Goal: Task Accomplishment & Management: Complete application form

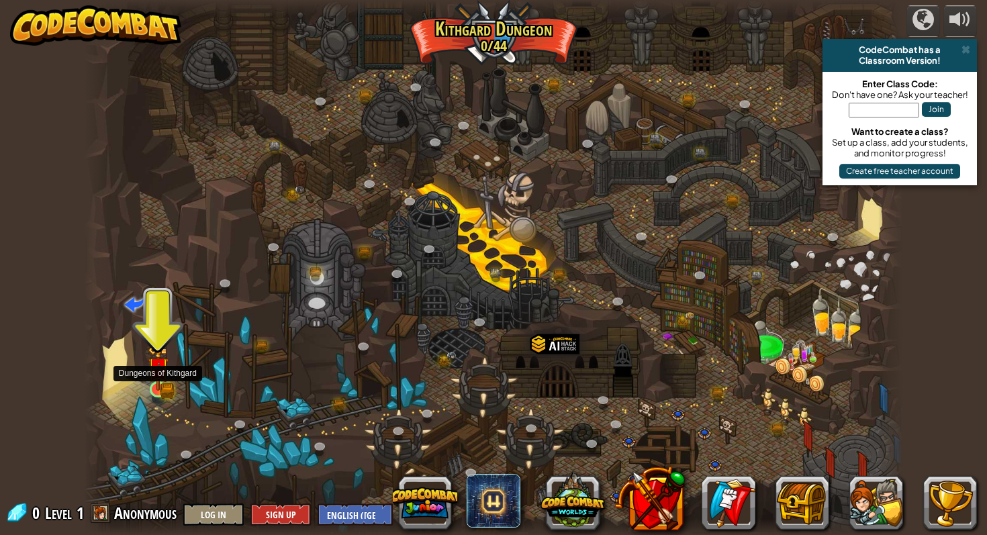
click at [161, 386] on img at bounding box center [158, 368] width 21 height 46
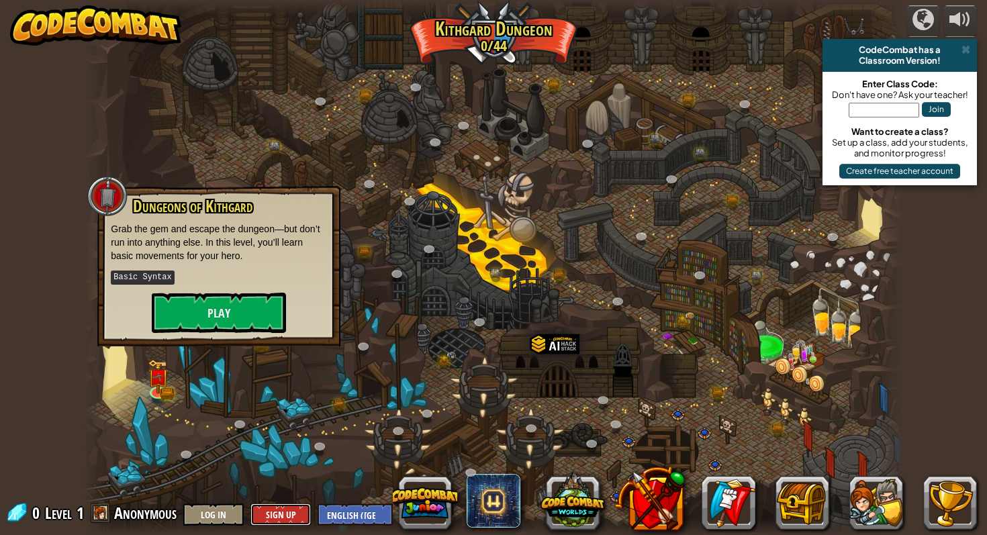
click at [259, 516] on button "Sign Up" at bounding box center [280, 515] width 60 height 22
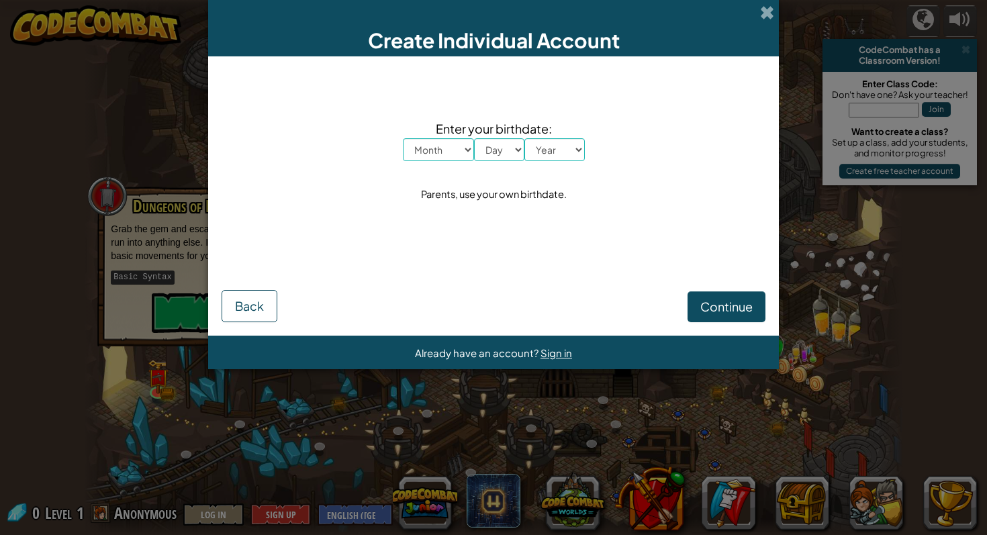
click at [427, 158] on select "Month January February March April May June July August September October Novem…" at bounding box center [438, 149] width 71 height 23
select select "2"
click at [403, 138] on select "Month January February March April May June July August September October Novem…" at bounding box center [438, 149] width 71 height 23
click at [490, 148] on select "Day 1 2 3 4 5 6 7 8 9 10 11 12 13 14 15 16 17 18 19 20 21 22 23 24 25 26 27 28 …" at bounding box center [499, 149] width 50 height 23
select select "7"
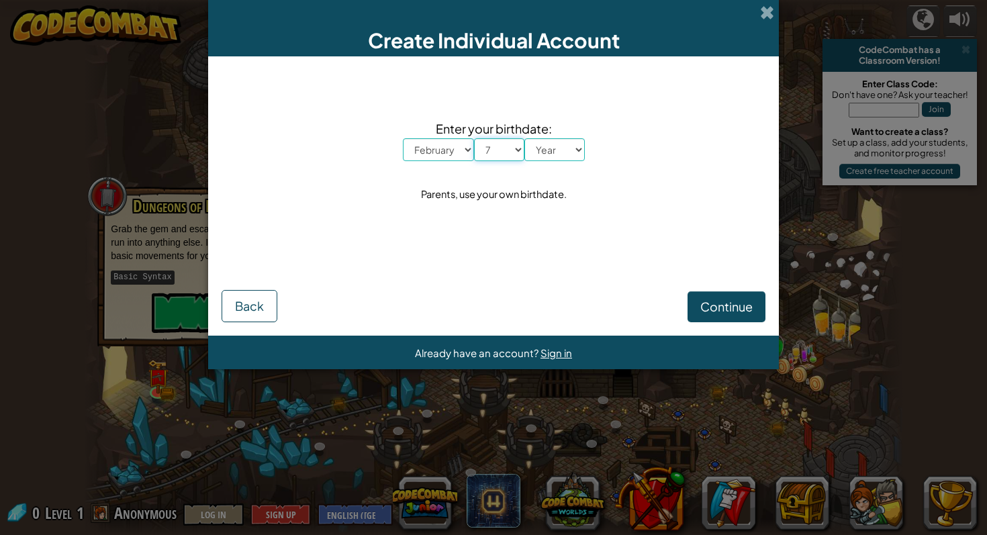
click at [474, 138] on select "Day 1 2 3 4 5 6 7 8 9 10 11 12 13 14 15 16 17 18 19 20 21 22 23 24 25 26 27 28 …" at bounding box center [499, 149] width 50 height 23
click at [545, 155] on select "Year [DATE] 2024 2023 2022 2021 2020 2019 2018 2017 2016 2015 2014 2013 2012 20…" at bounding box center [554, 149] width 60 height 23
select select "2011"
click at [524, 138] on select "Year [DATE] 2024 2023 2022 2021 2020 2019 2018 2017 2016 2015 2014 2013 2012 20…" at bounding box center [554, 149] width 60 height 23
click at [723, 332] on form "Enter your birthdate: Month January February March April May June July August S…" at bounding box center [493, 195] width 571 height 279
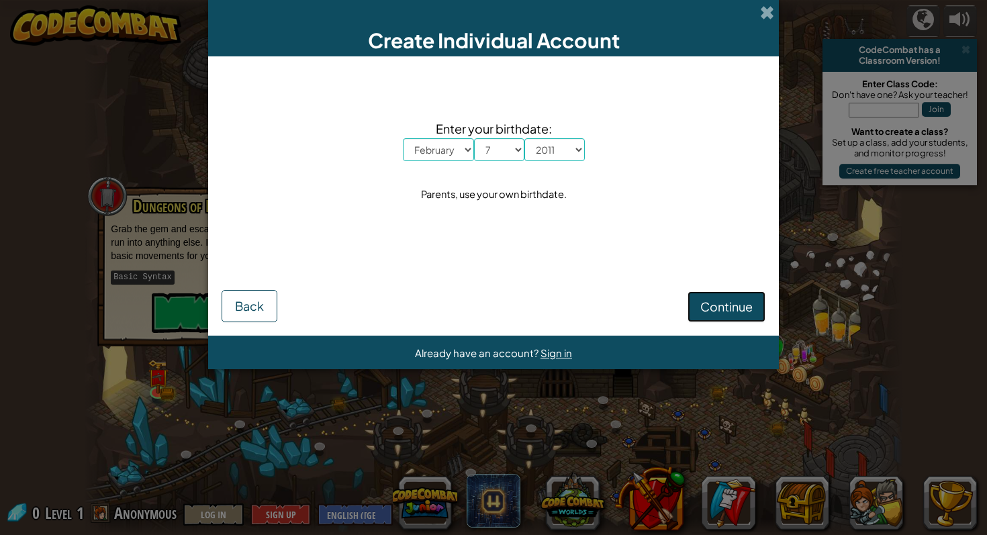
click at [715, 313] on span "Continue" at bounding box center [726, 306] width 52 height 15
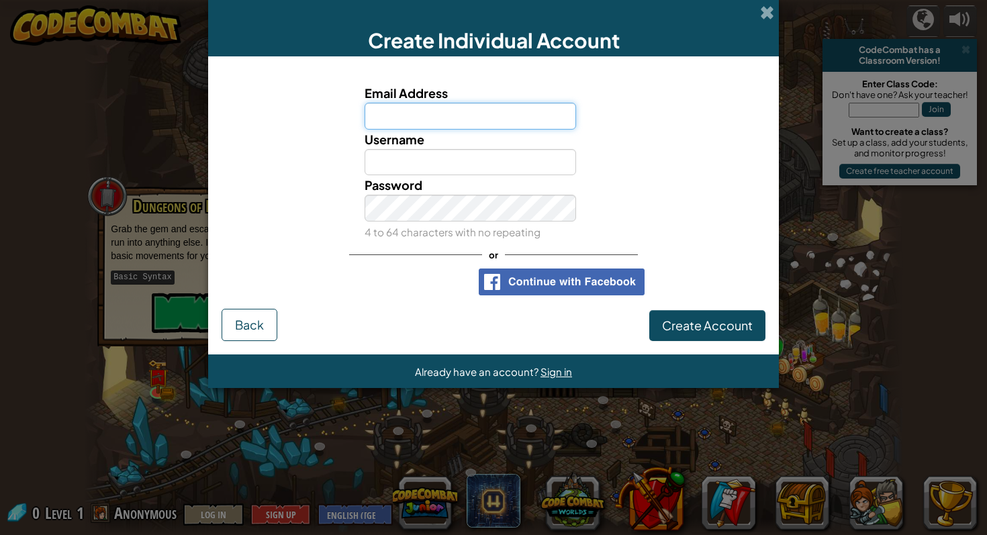
click at [469, 118] on input "Email Address" at bounding box center [471, 116] width 212 height 27
type input "[EMAIL_ADDRESS][DOMAIN_NAME]"
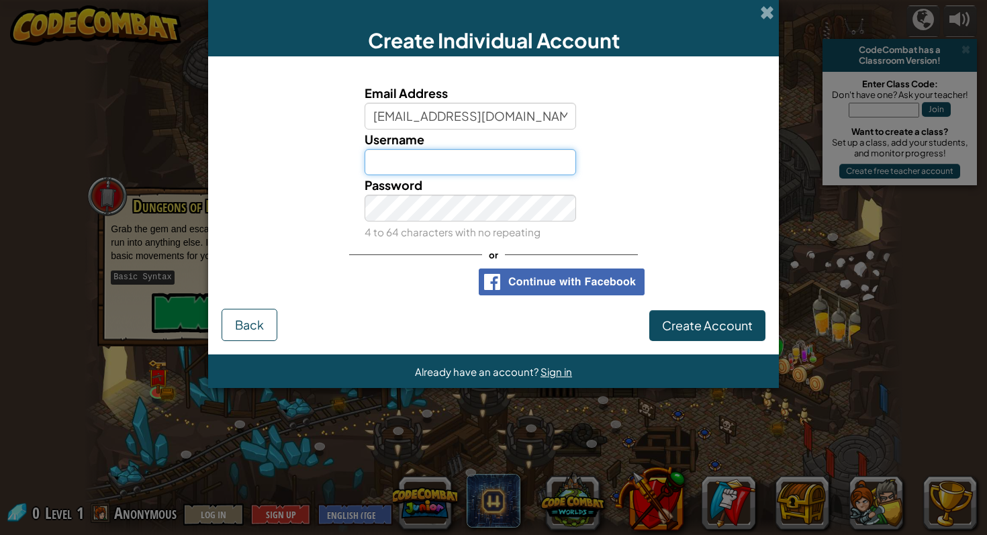
click at [545, 167] on input "Username" at bounding box center [471, 162] width 212 height 27
type input "N"
type input "boximations"
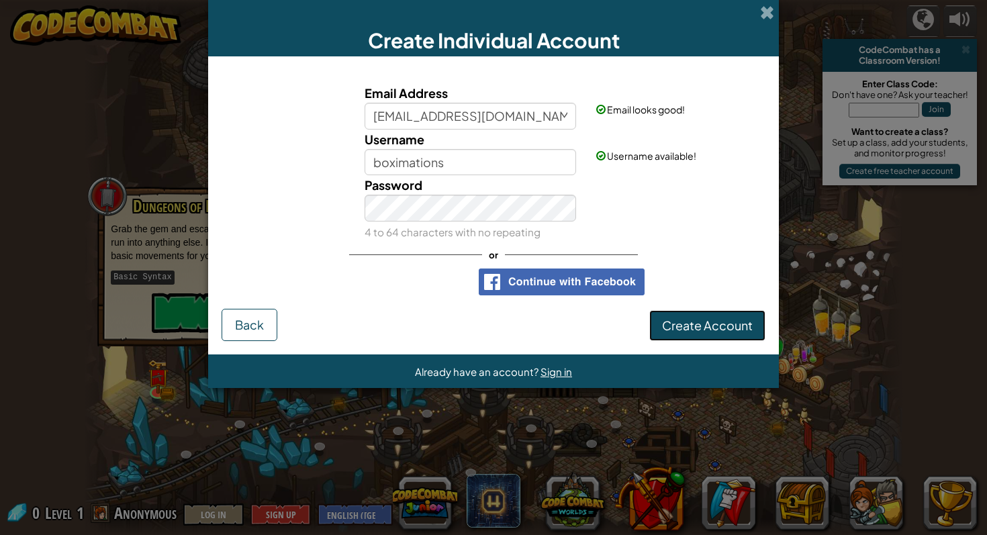
click at [692, 319] on span "Create Account" at bounding box center [707, 325] width 91 height 15
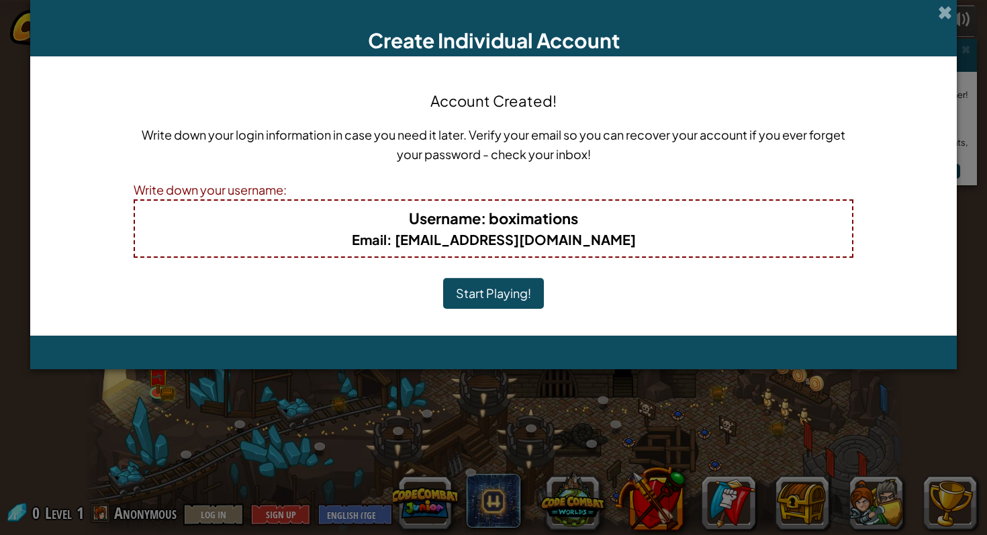
drag, startPoint x: 515, startPoint y: 297, endPoint x: 600, endPoint y: 282, distance: 86.7
click at [600, 282] on div "Account Created! Write down your login information in case you need it later. V…" at bounding box center [494, 196] width 720 height 252
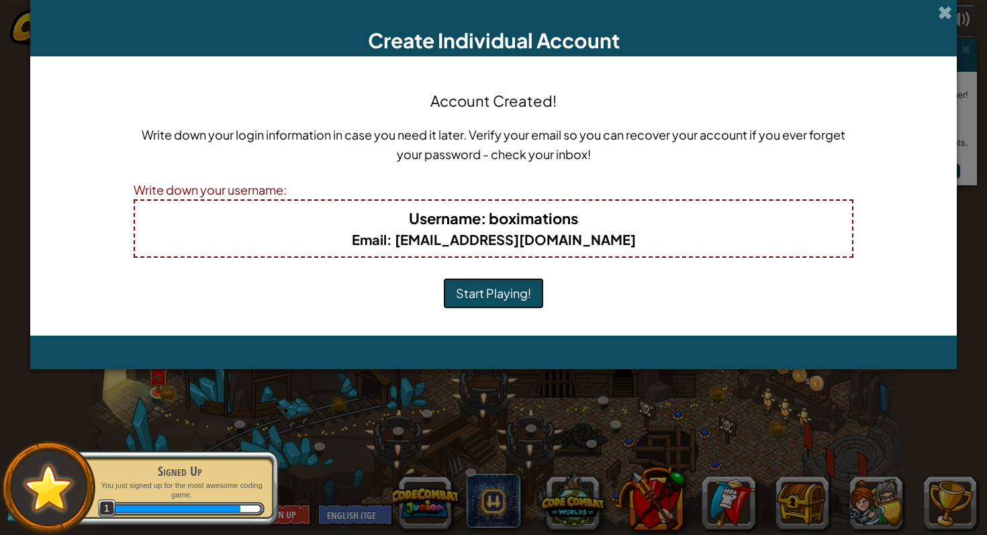
click at [494, 279] on button "Start Playing!" at bounding box center [493, 293] width 101 height 31
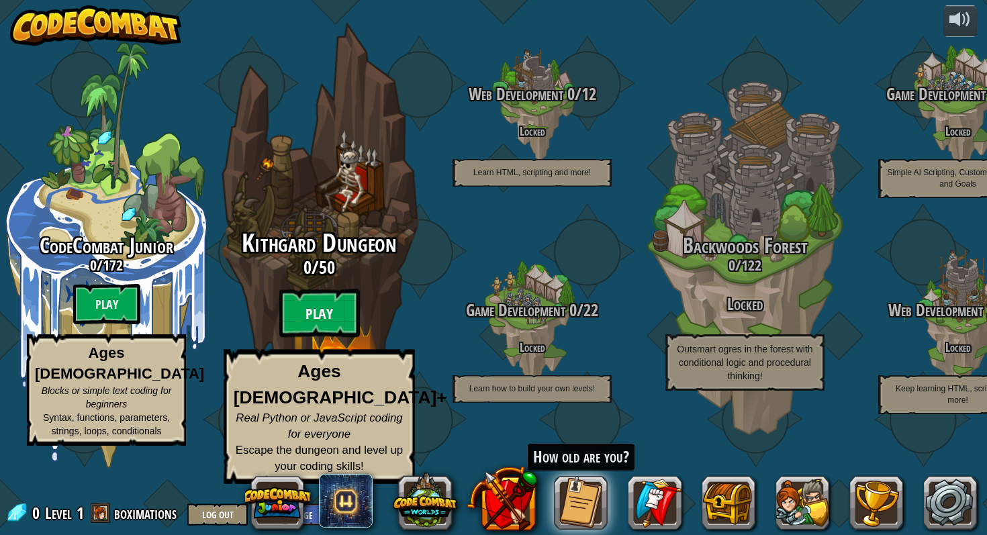
click at [310, 338] on btn "Play" at bounding box center [319, 313] width 81 height 48
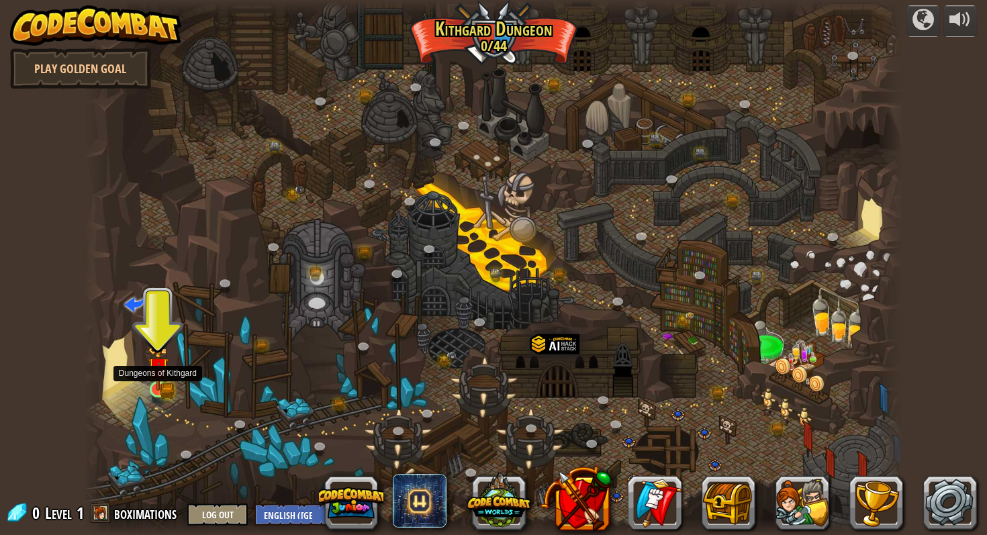
click at [159, 386] on img at bounding box center [158, 368] width 21 height 46
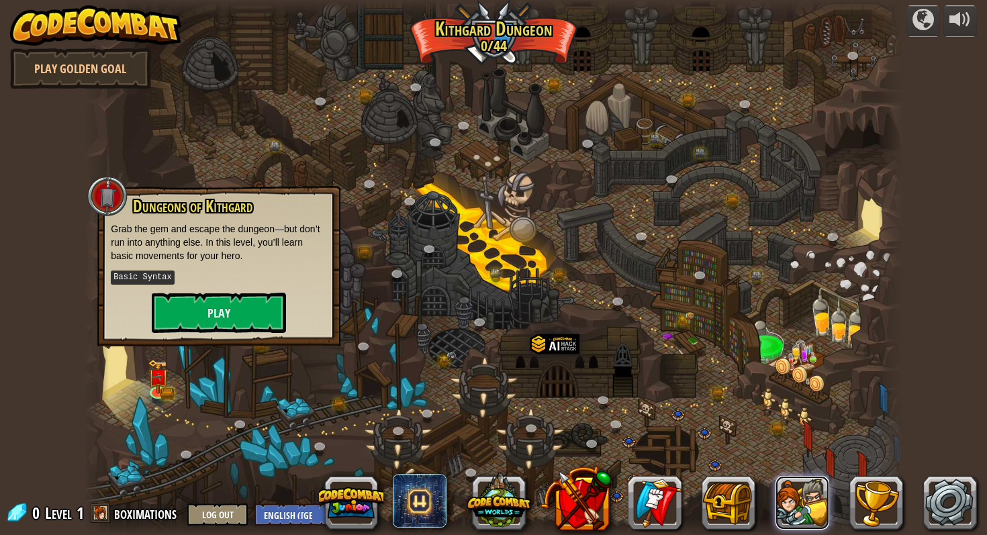
click at [798, 510] on button at bounding box center [803, 503] width 54 height 54
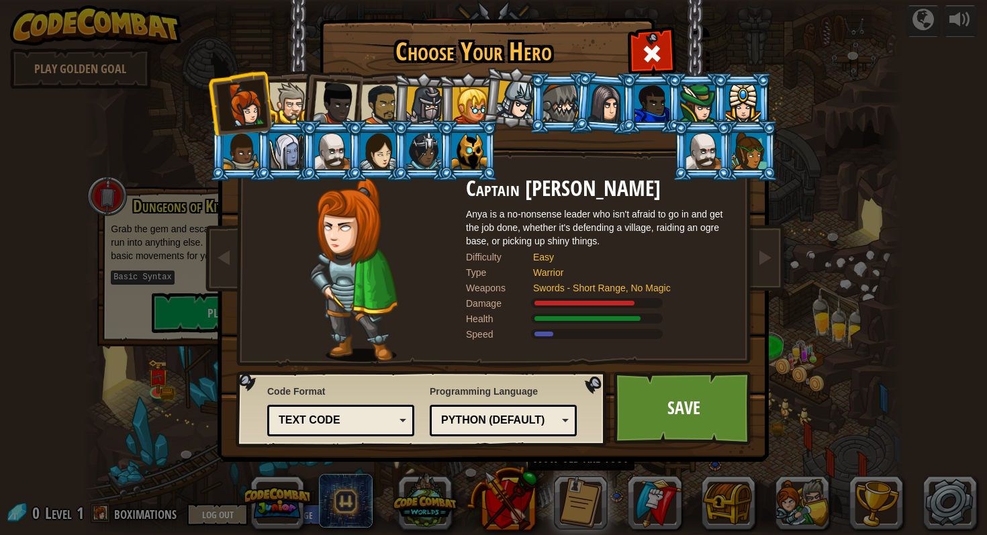
click at [462, 413] on div "Python (Default)" at bounding box center [499, 420] width 116 height 15
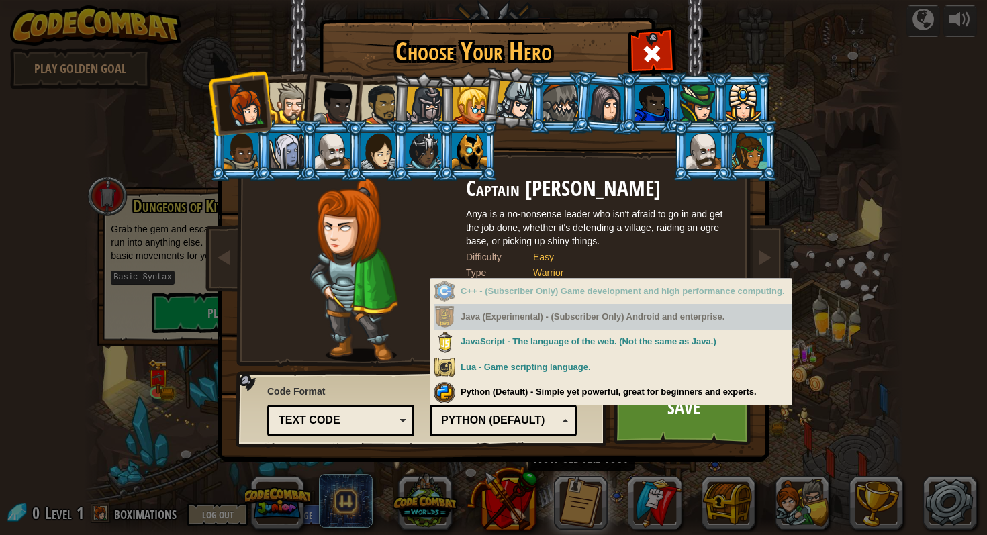
click at [484, 308] on div "Java (Experimental) - (Subscriber Only) Android and enterprise." at bounding box center [613, 317] width 358 height 26
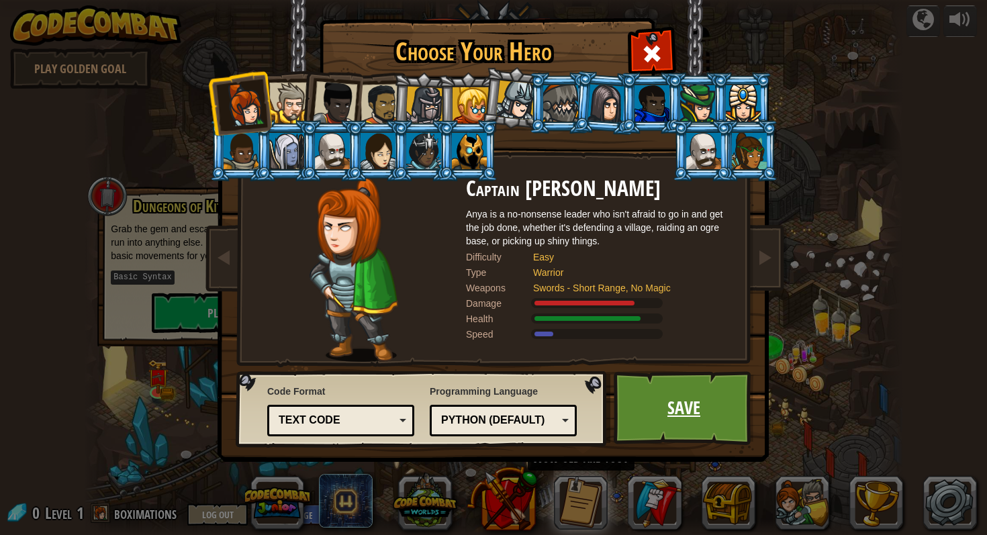
click at [669, 426] on link "Save" at bounding box center [684, 408] width 140 height 74
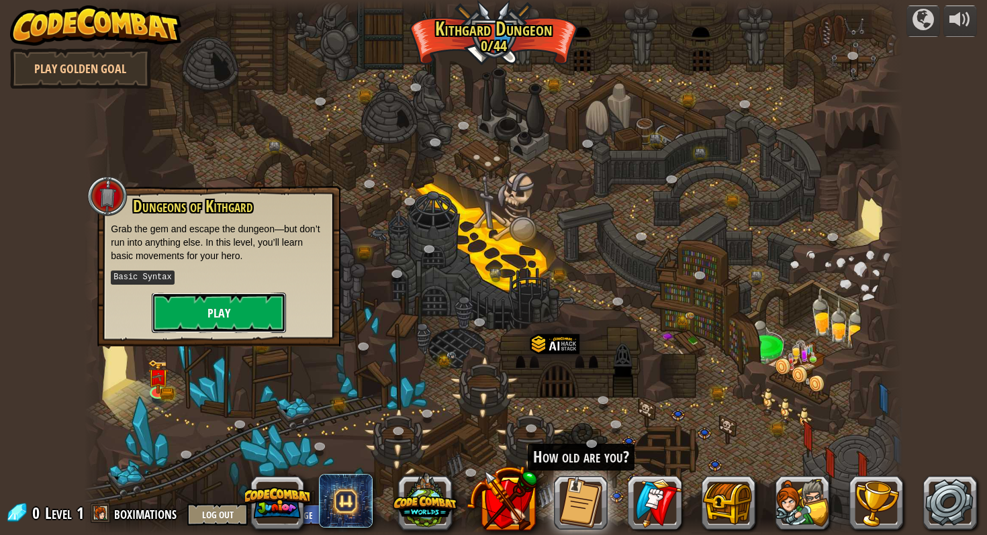
click at [263, 306] on button "Play" at bounding box center [219, 313] width 134 height 40
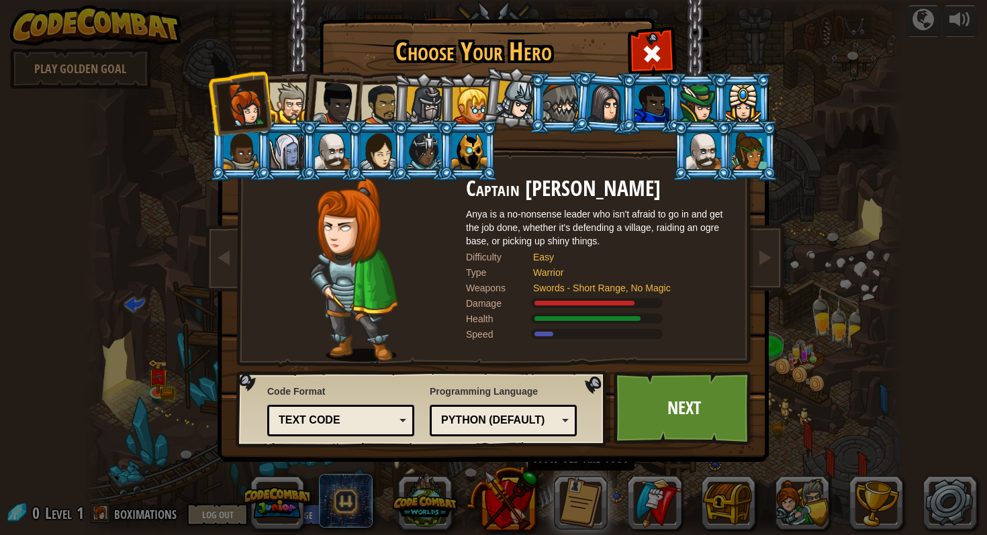
click at [397, 106] on li at bounding box center [423, 103] width 64 height 64
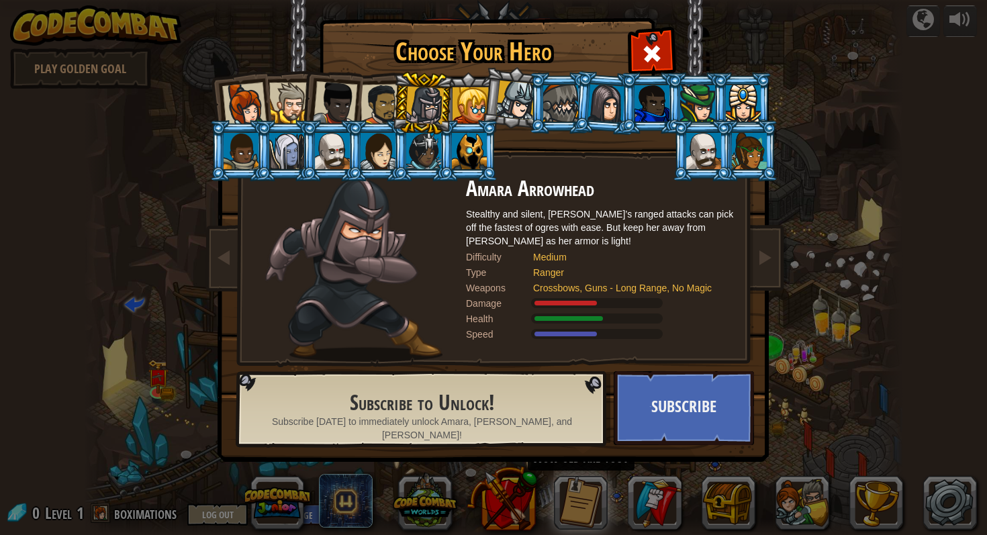
click at [367, 105] on div at bounding box center [382, 105] width 42 height 42
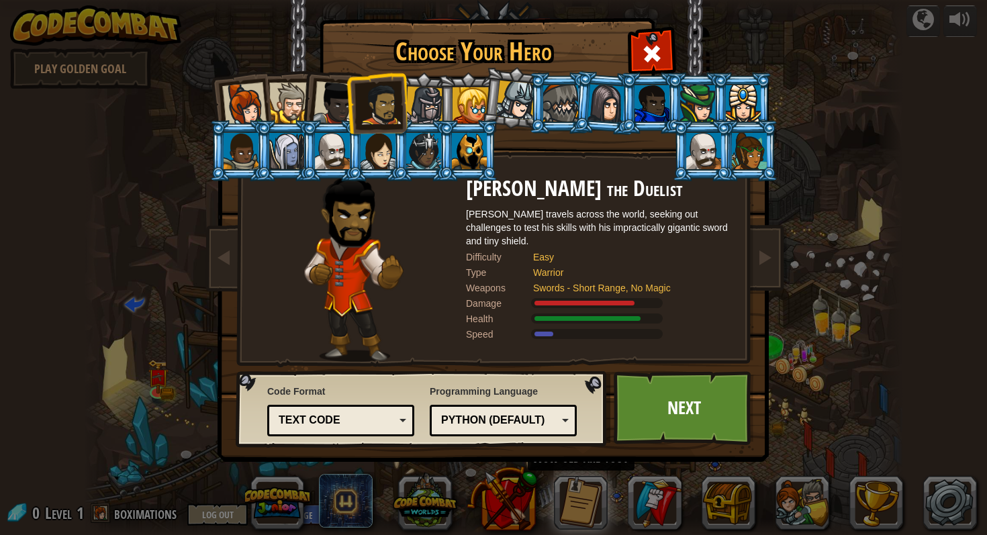
click at [277, 109] on div at bounding box center [289, 103] width 41 height 41
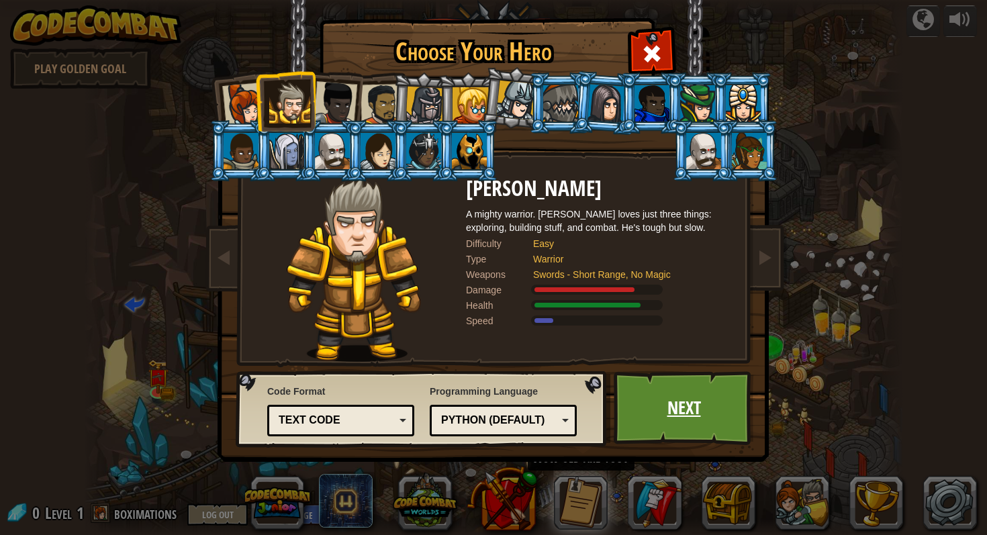
click at [676, 385] on link "Next" at bounding box center [684, 408] width 140 height 74
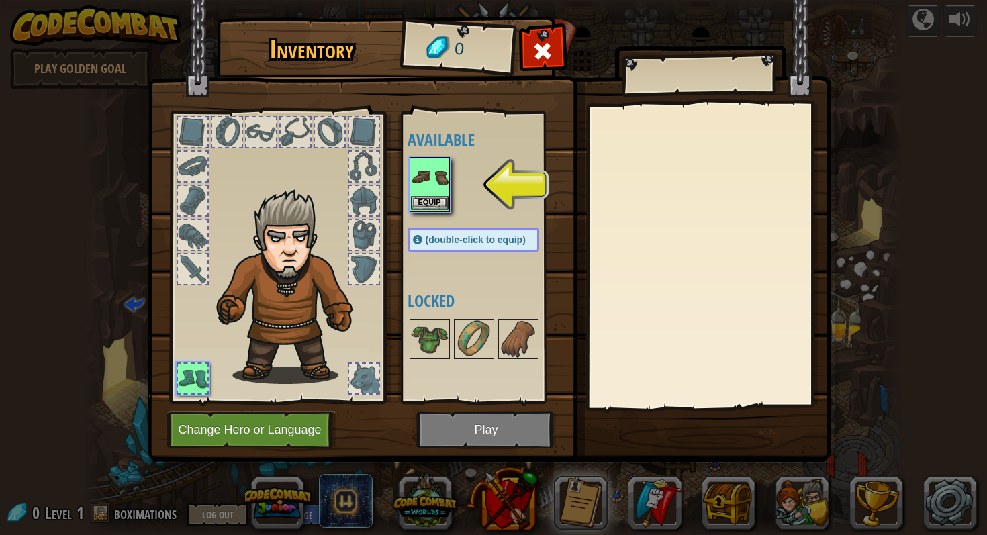
click at [440, 191] on img at bounding box center [430, 177] width 38 height 38
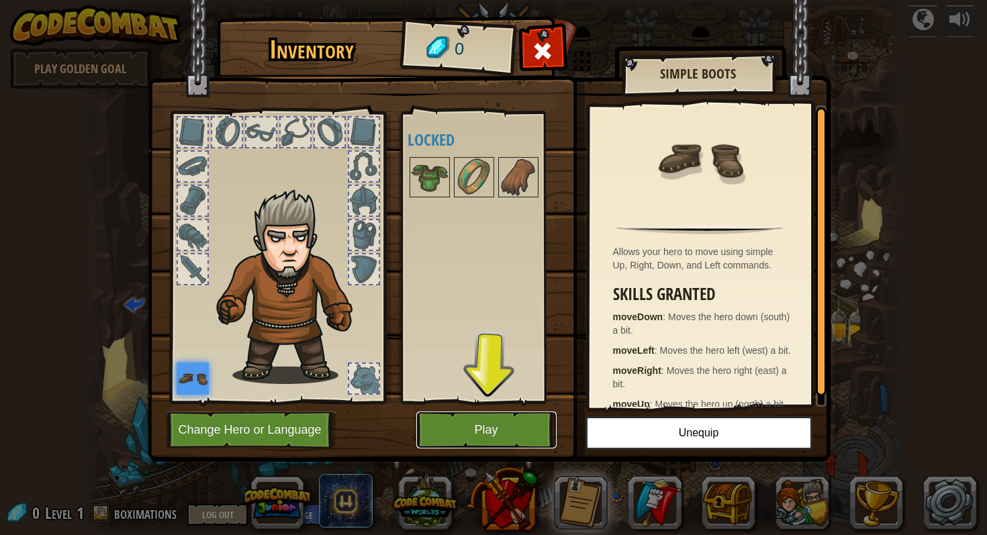
click at [490, 415] on button "Play" at bounding box center [486, 430] width 140 height 37
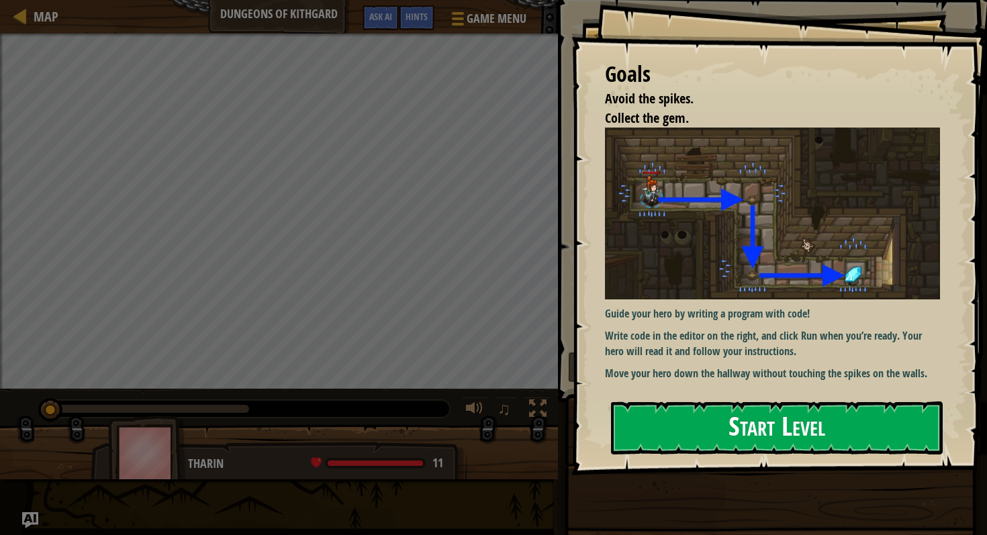
click at [636, 402] on button "Start Level" at bounding box center [777, 428] width 332 height 53
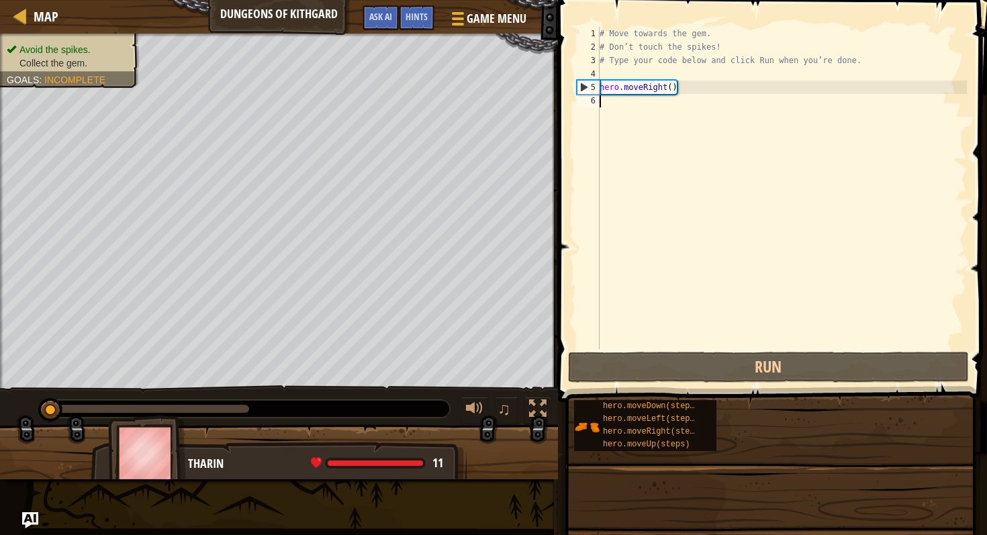
click at [652, 247] on div "# Move towards the gem. # Don’t touch the spikes! # Type your code below and cl…" at bounding box center [782, 201] width 371 height 349
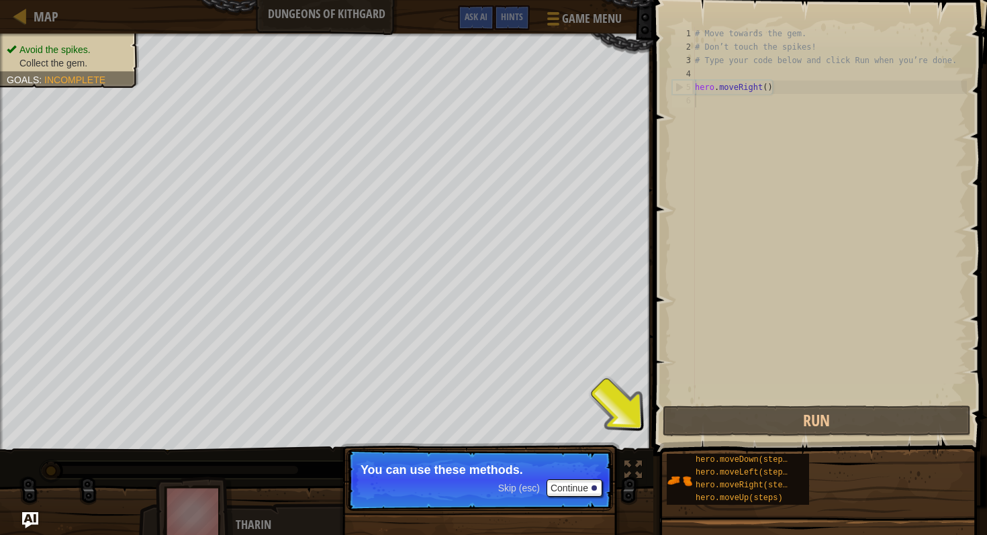
click at [520, 496] on div "Skip (esc) Continue" at bounding box center [550, 487] width 104 height 17
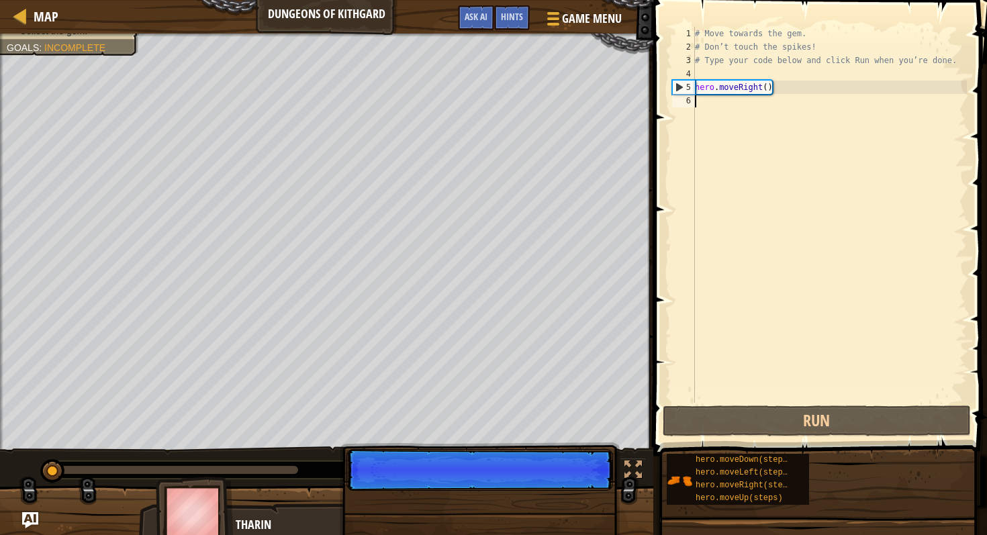
scroll to position [6, 0]
click at [520, 491] on p "Skip (esc) Continue" at bounding box center [480, 470] width 267 height 42
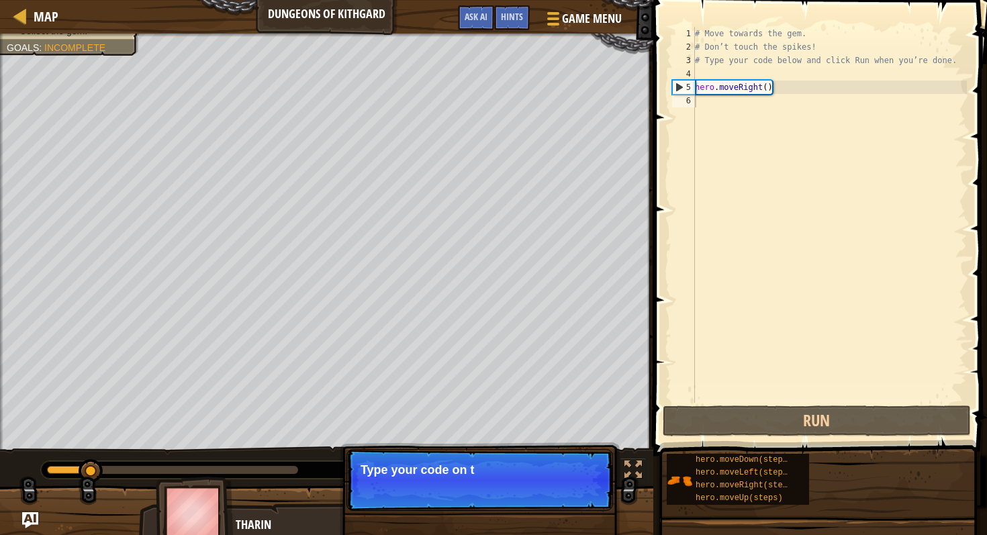
click at [521, 495] on p "Skip (esc) Continue Type your code on t" at bounding box center [480, 480] width 267 height 62
click at [926, 139] on div "# Move towards the gem. # Don’t touch the spikes! # Type your code below and cl…" at bounding box center [829, 228] width 275 height 403
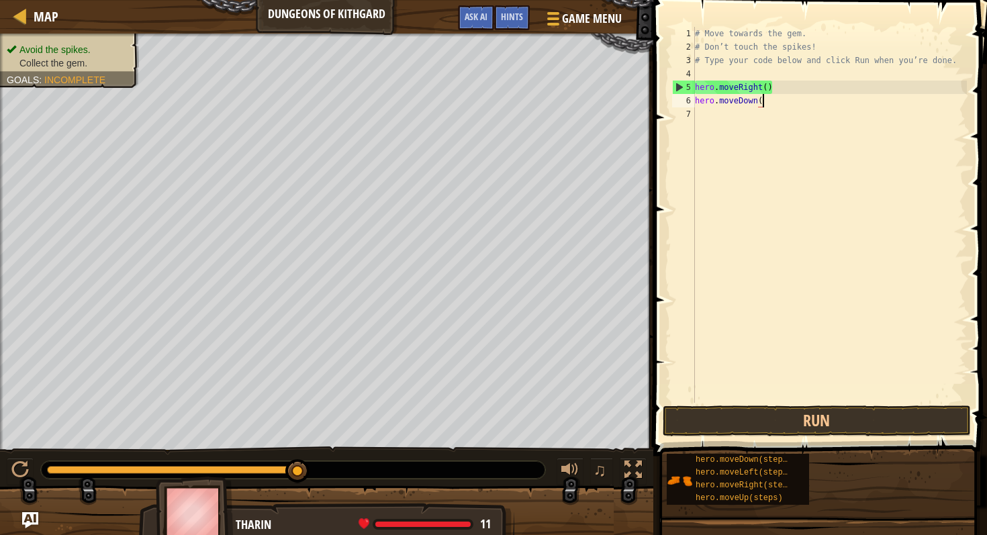
type textarea "hero.moveDown()"
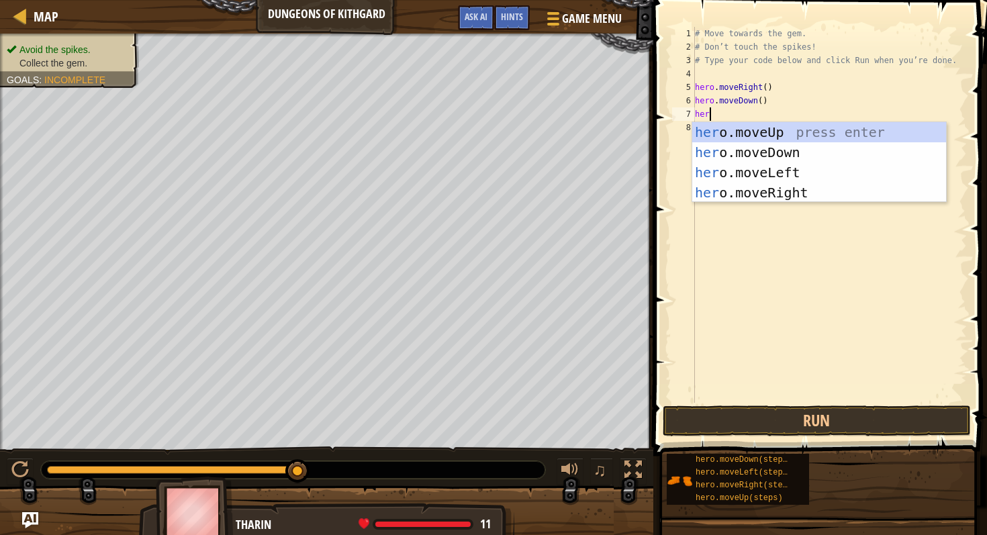
scroll to position [6, 1]
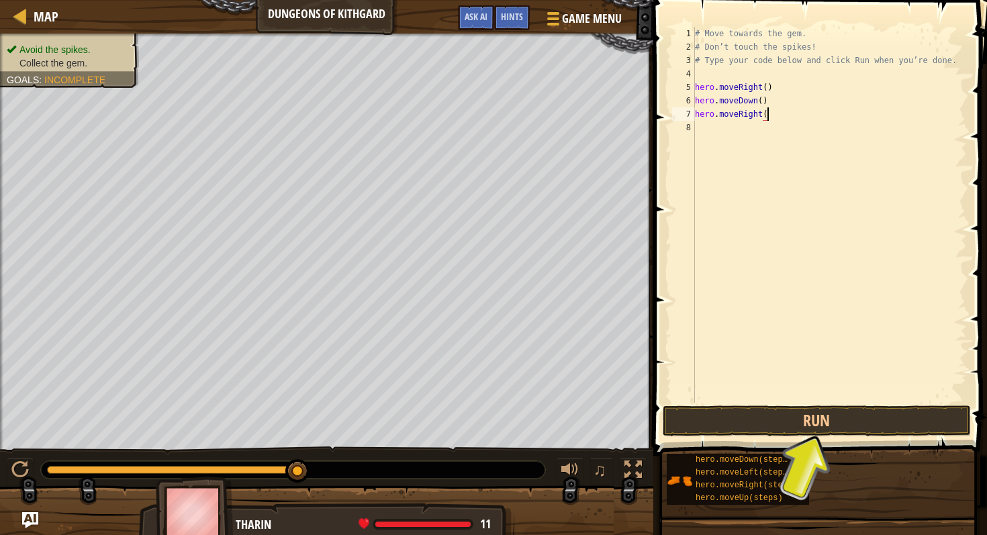
type textarea "hero.moveRight()"
click at [833, 422] on button "Run" at bounding box center [817, 421] width 308 height 31
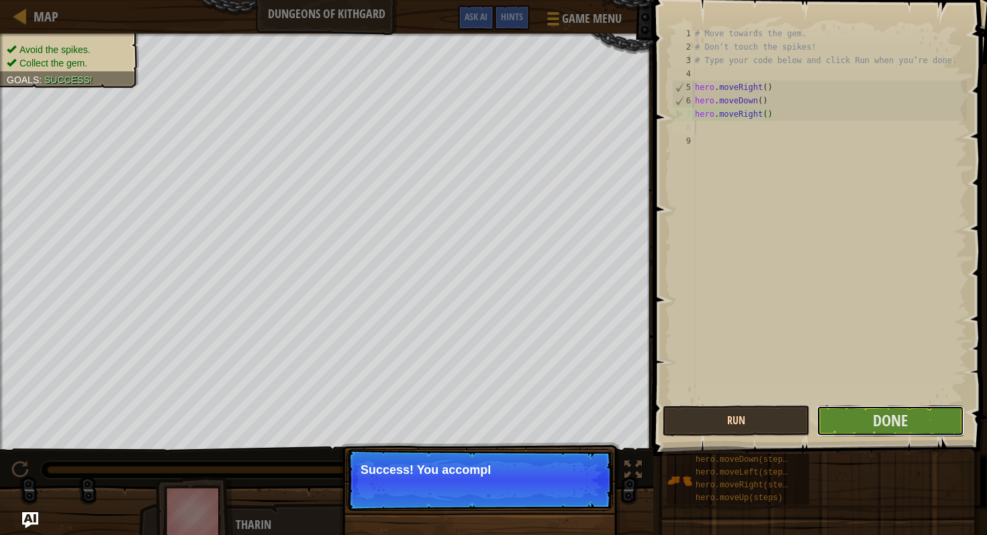
click at [833, 422] on button "Done" at bounding box center [890, 421] width 147 height 31
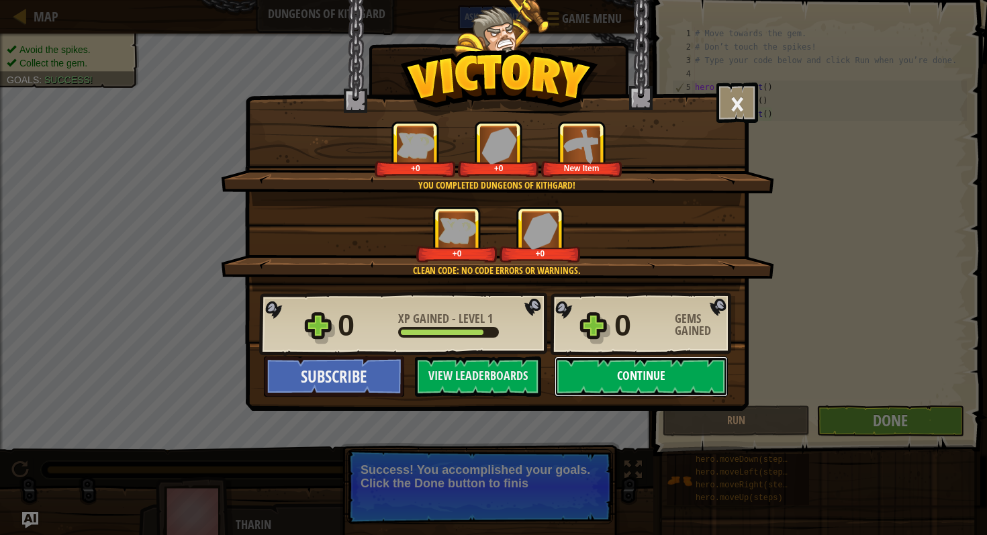
click at [646, 388] on button "Continue" at bounding box center [641, 377] width 173 height 40
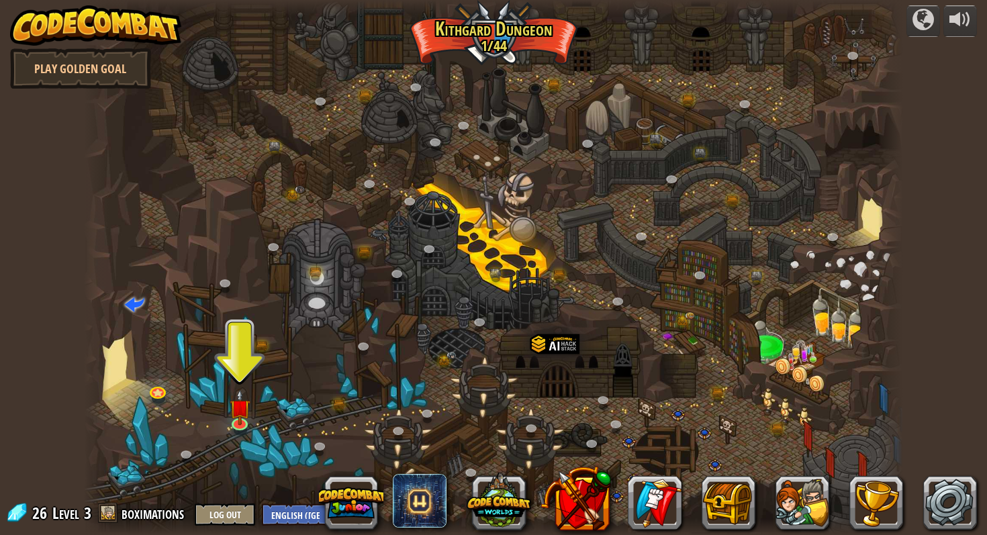
click at [220, 422] on div at bounding box center [493, 267] width 819 height 535
click at [232, 423] on div at bounding box center [240, 421] width 16 height 16
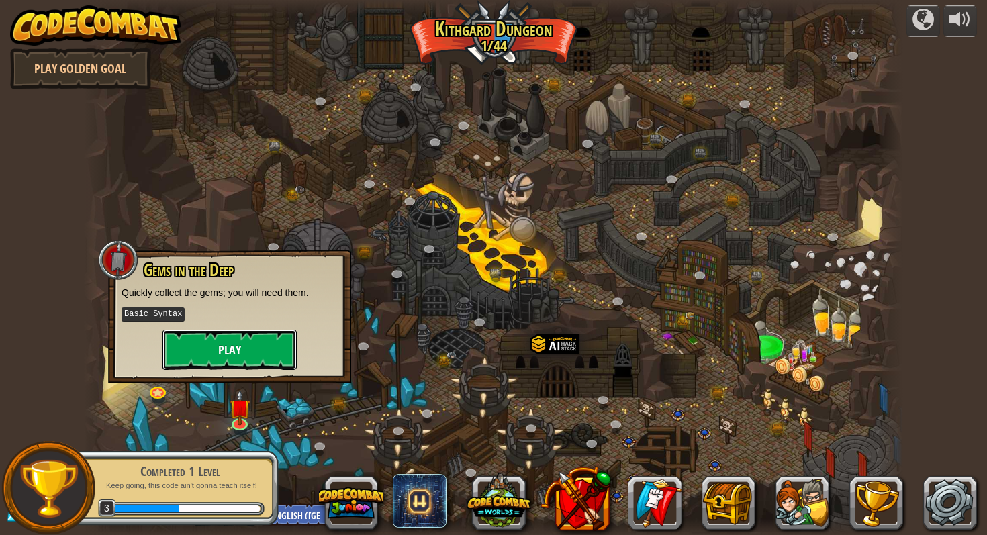
click at [253, 360] on button "Play" at bounding box center [230, 350] width 134 height 40
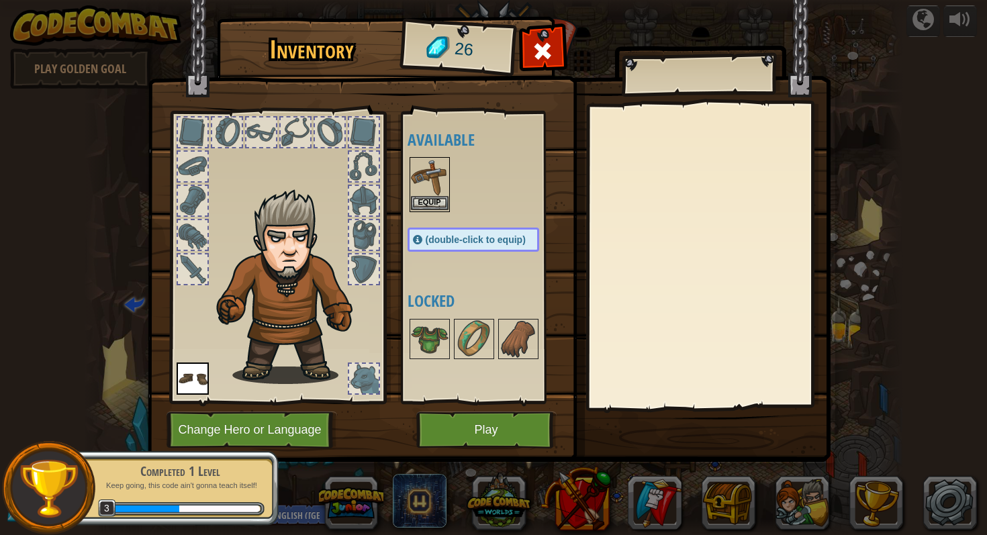
click at [437, 184] on img at bounding box center [430, 177] width 38 height 38
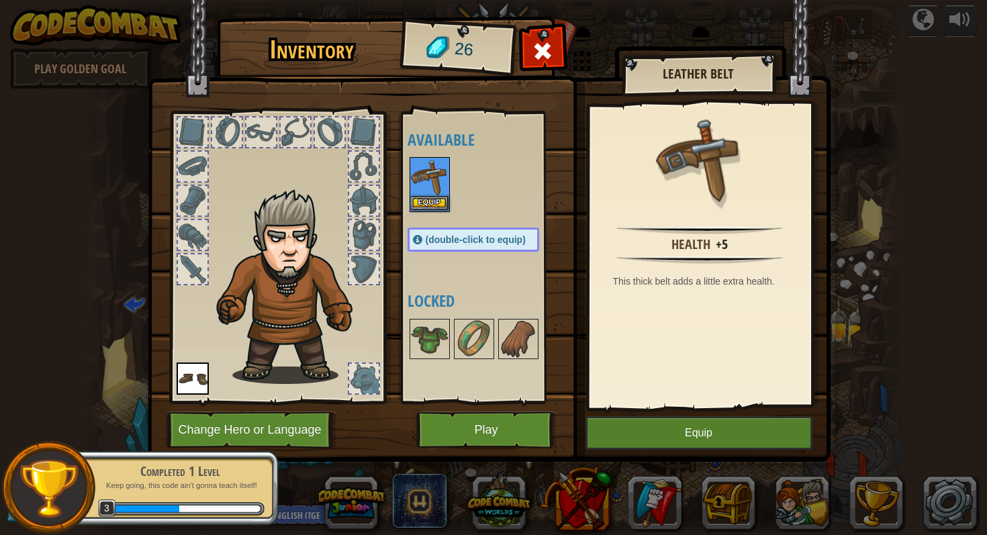
click at [437, 184] on img at bounding box center [430, 177] width 38 height 38
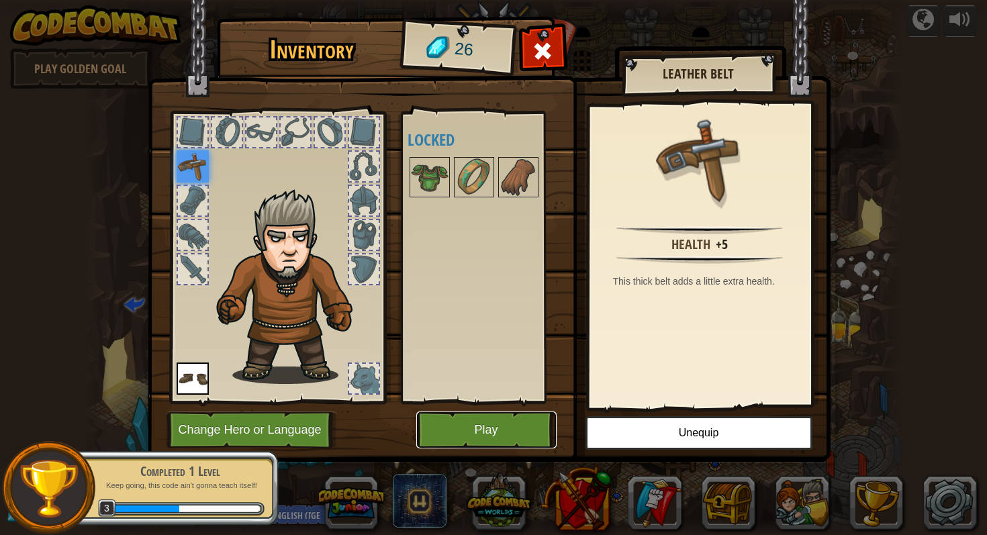
click at [510, 441] on button "Play" at bounding box center [486, 430] width 140 height 37
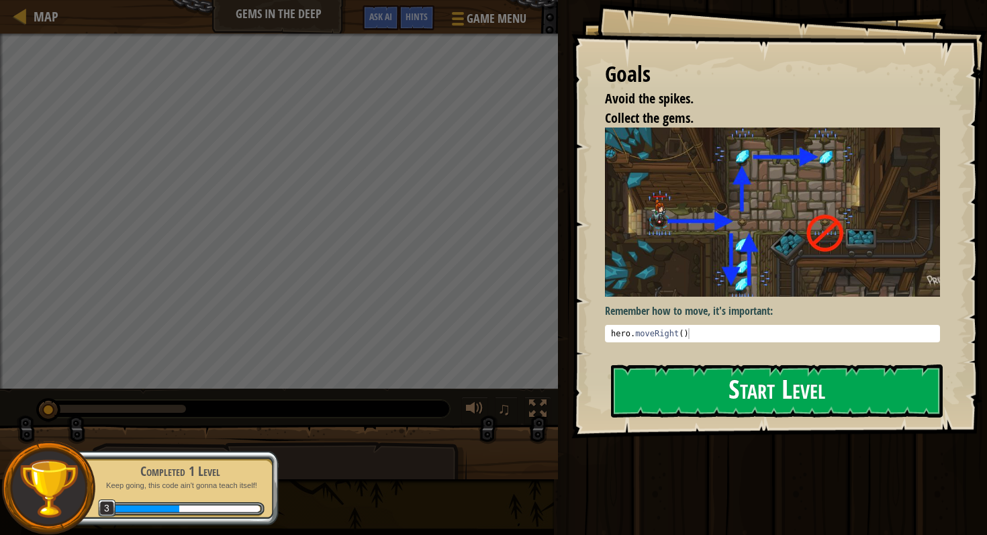
click at [652, 365] on button "Start Level" at bounding box center [777, 391] width 332 height 53
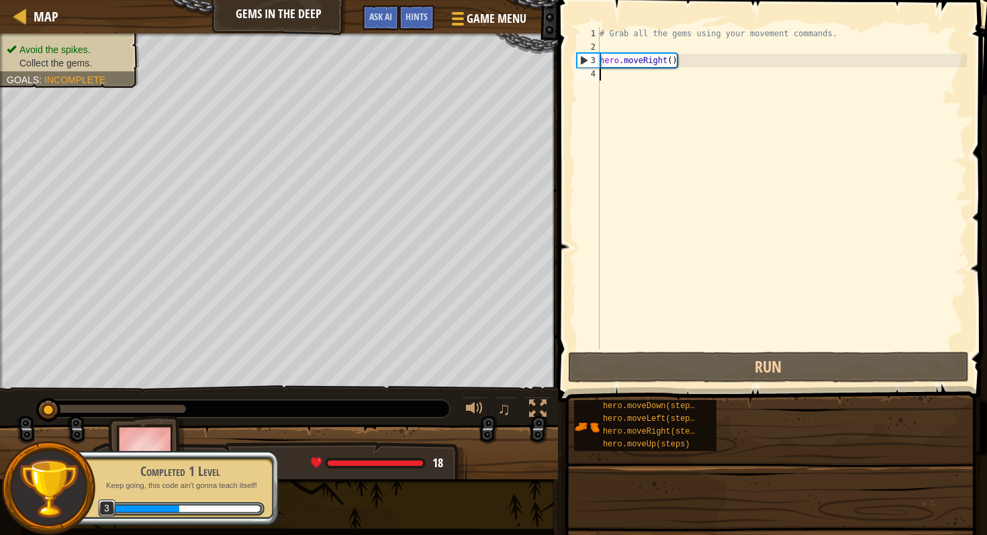
click at [698, 141] on div "1 2 3 4 # Grab all the gems using your movement commands. hero . moveRight ( ) …" at bounding box center [770, 188] width 393 height 322
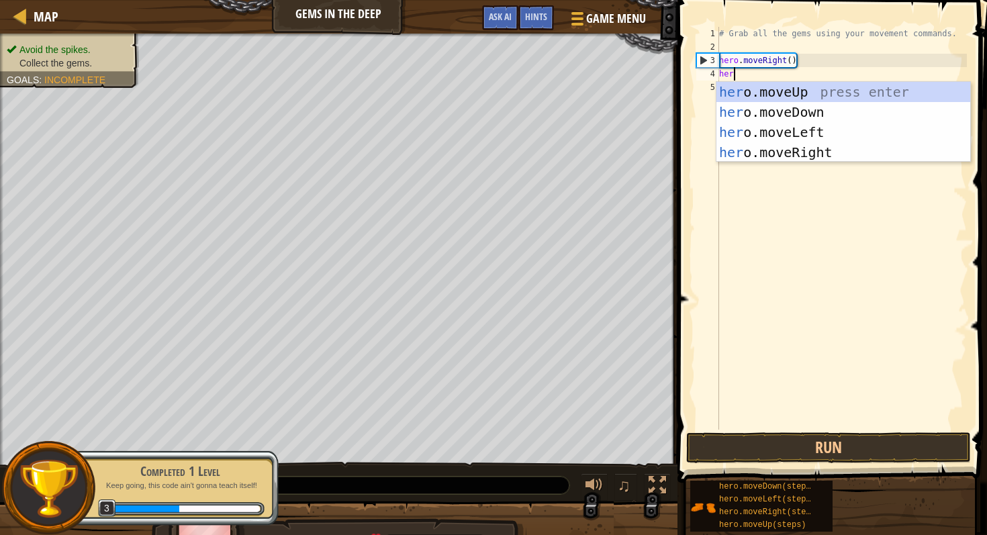
scroll to position [6, 0]
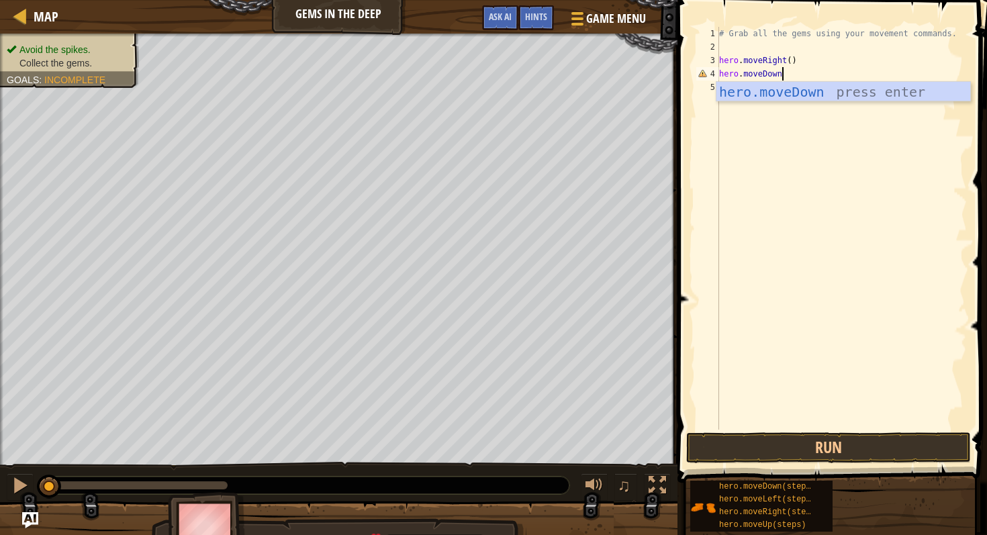
type textarea "hero.moveDown()"
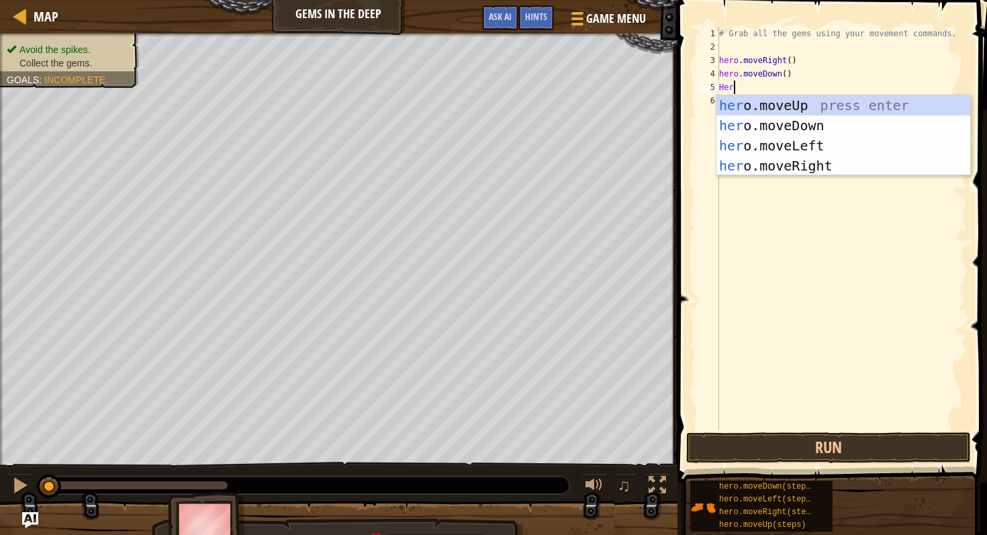
type textarea "H"
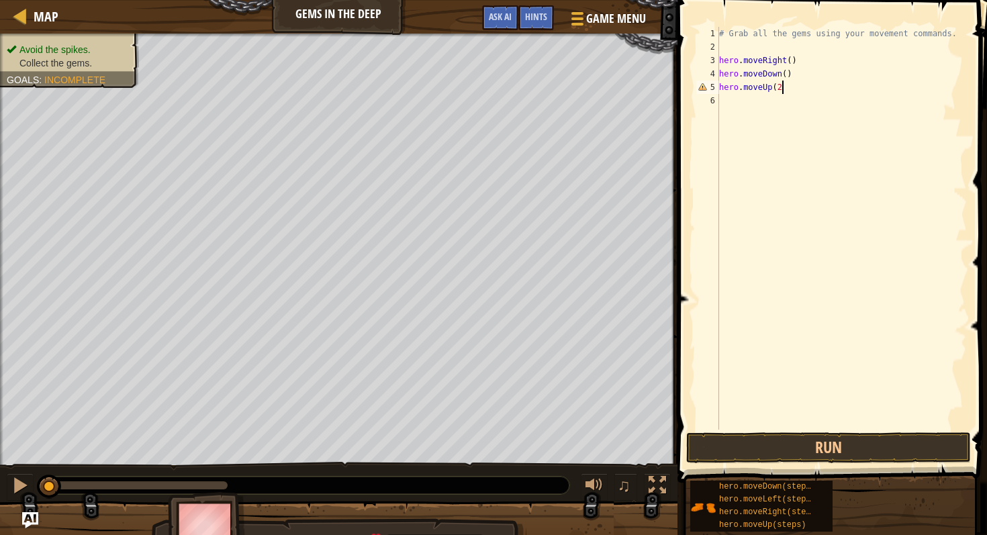
type textarea "hero.moveUp(2)"
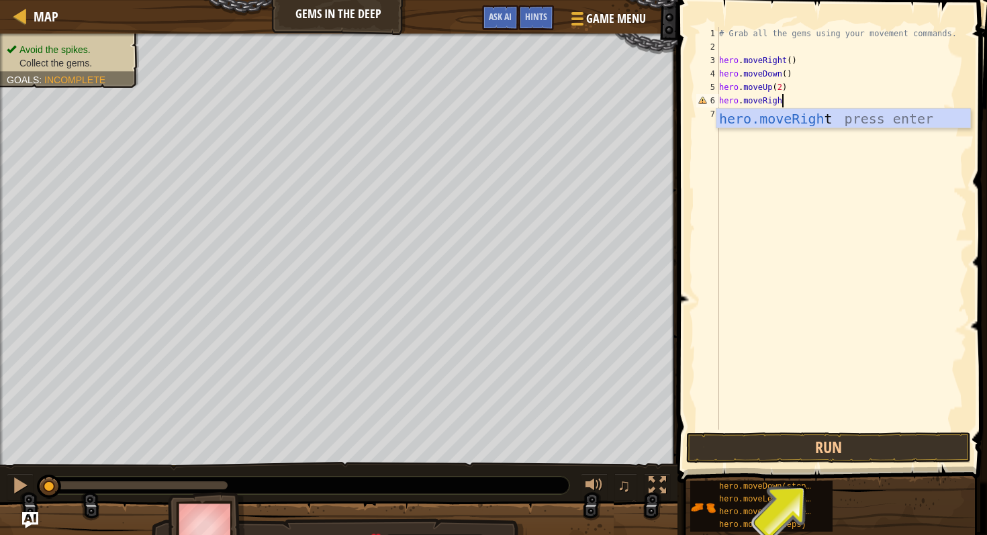
scroll to position [6, 5]
type textarea "hero.moveRight()"
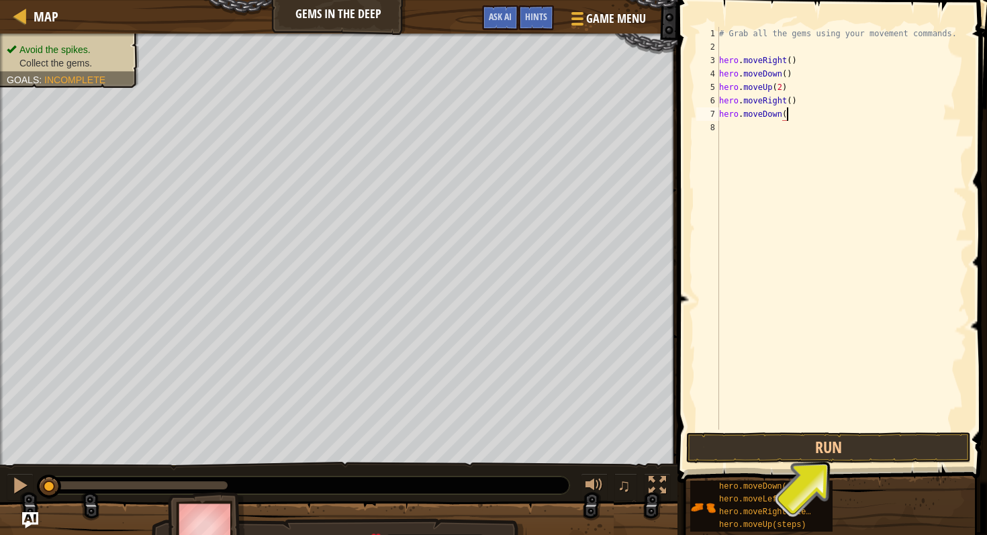
scroll to position [6, 5]
type textarea "hero.moveDown()"
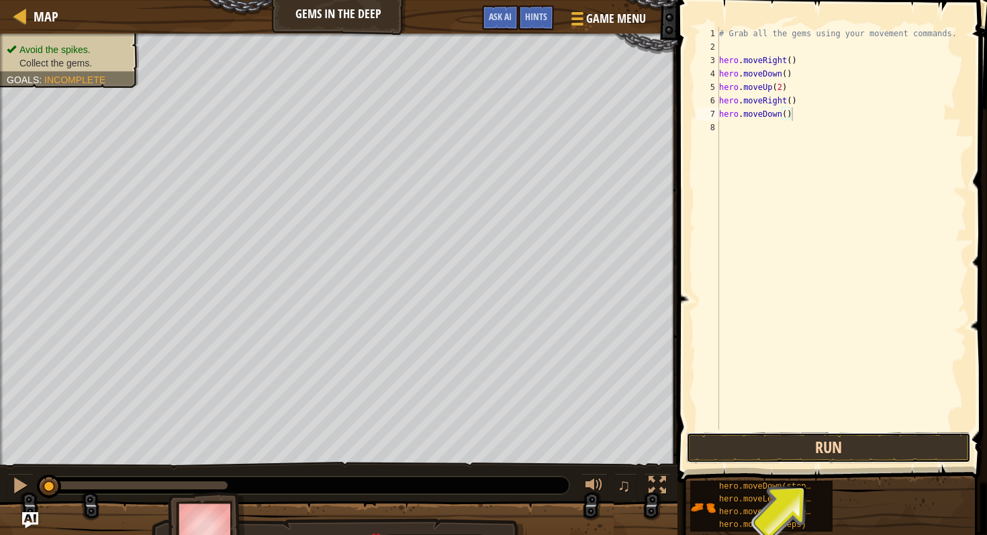
click at [885, 434] on button "Run" at bounding box center [828, 447] width 285 height 31
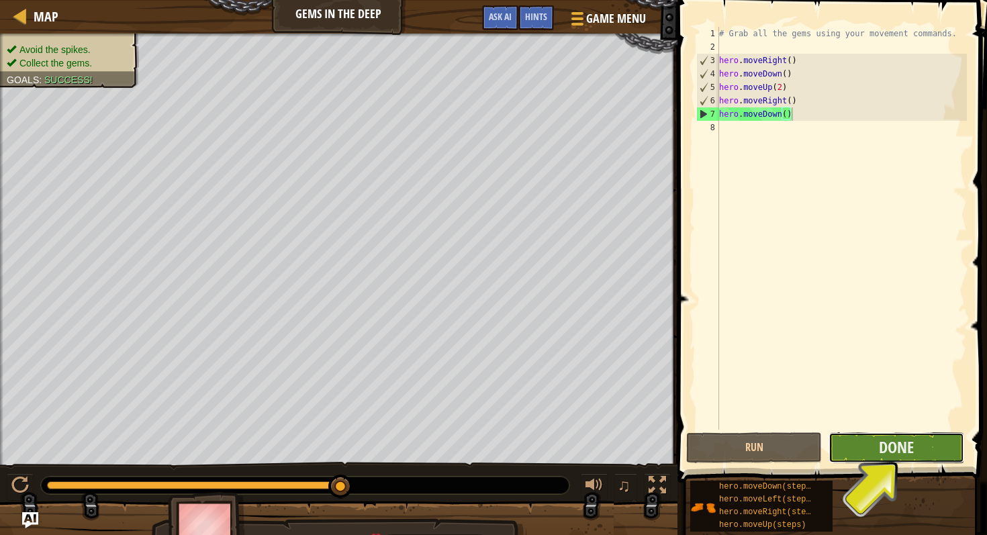
click at [869, 449] on button "Done" at bounding box center [897, 447] width 136 height 31
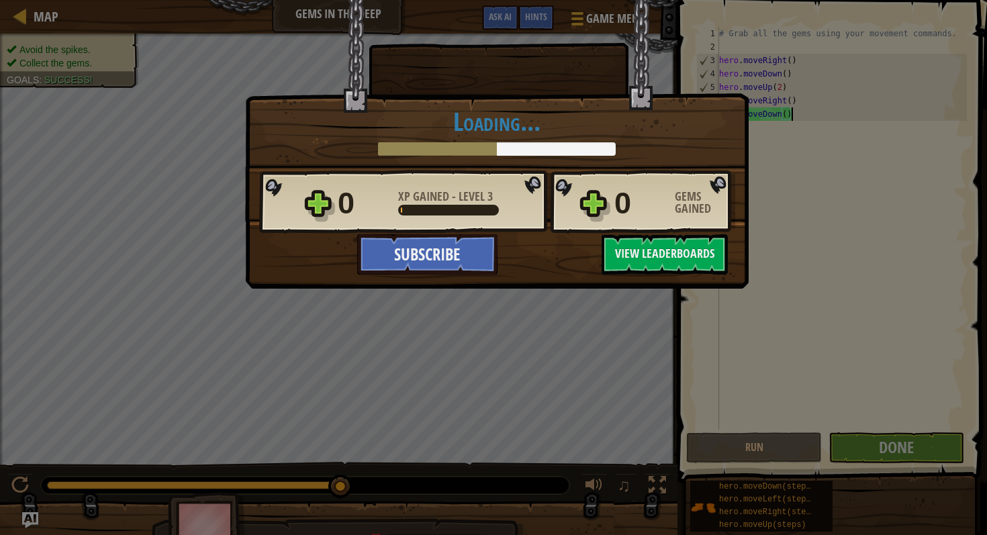
click at [580, 264] on div "0 XP Gained - Level 3 0 Gems Gained Subscribe Saving Progress Continue View Lea…" at bounding box center [497, 221] width 502 height 105
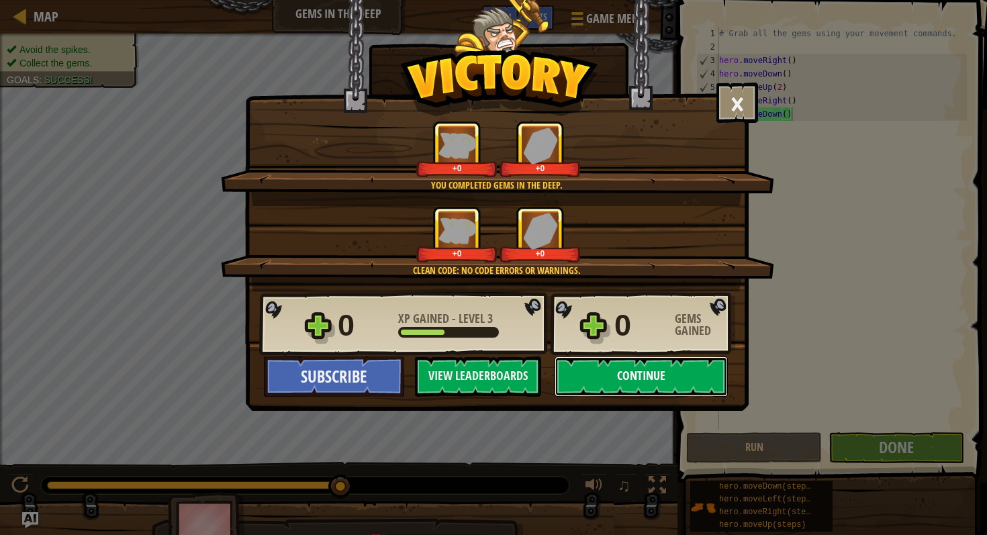
click at [608, 370] on button "Continue" at bounding box center [641, 377] width 173 height 40
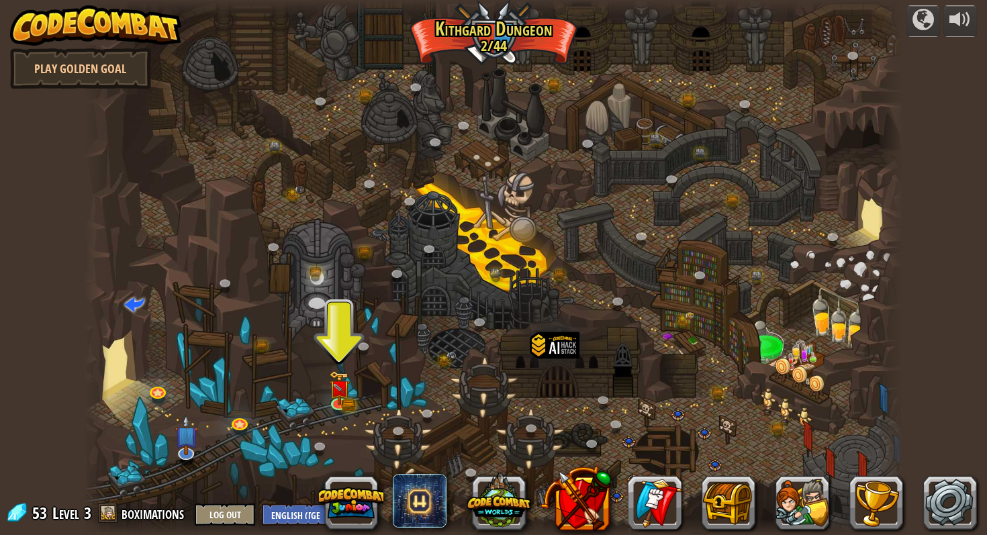
click at [576, 351] on div at bounding box center [555, 364] width 49 height 64
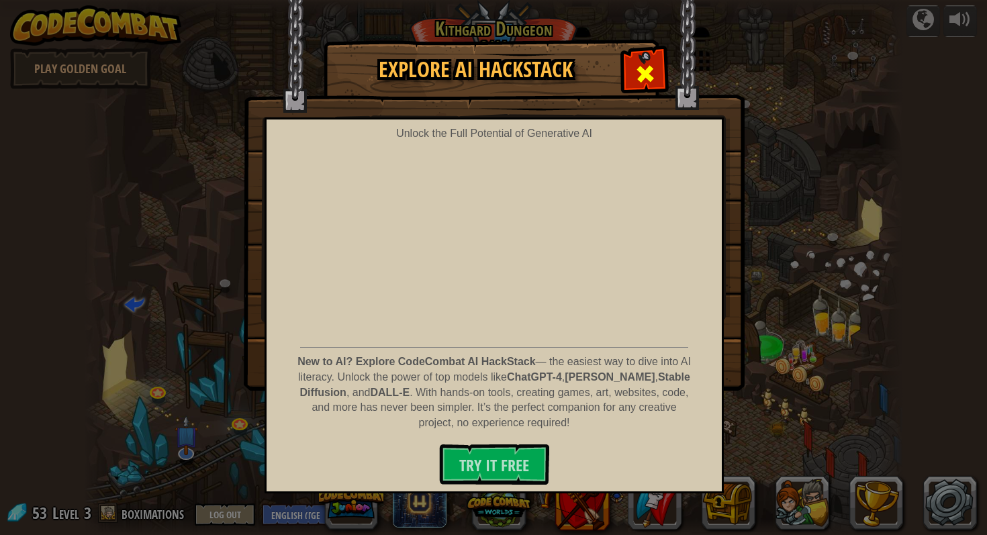
click at [649, 77] on span at bounding box center [645, 73] width 21 height 21
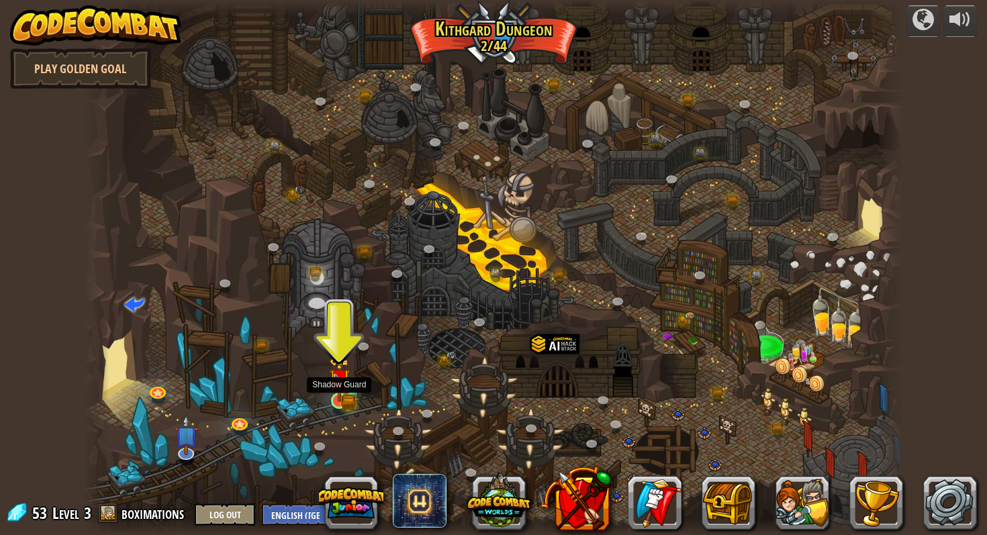
click at [339, 402] on img at bounding box center [339, 380] width 21 height 46
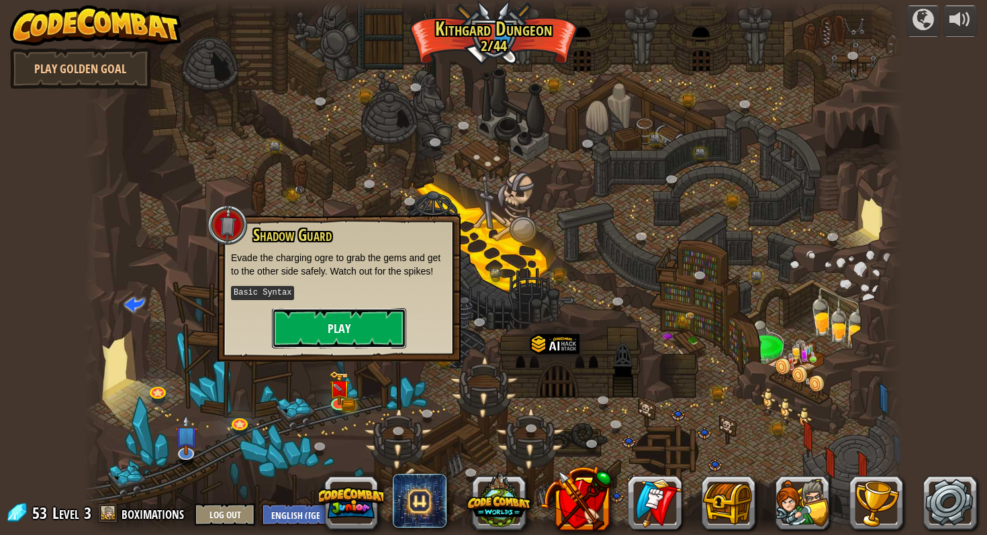
click at [334, 321] on button "Play" at bounding box center [339, 328] width 134 height 40
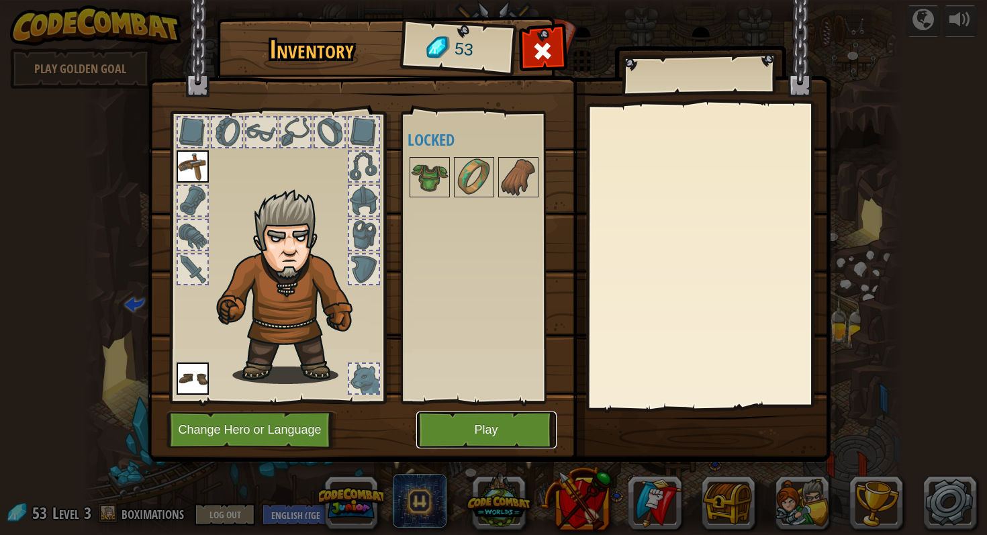
click at [497, 432] on button "Play" at bounding box center [486, 430] width 140 height 37
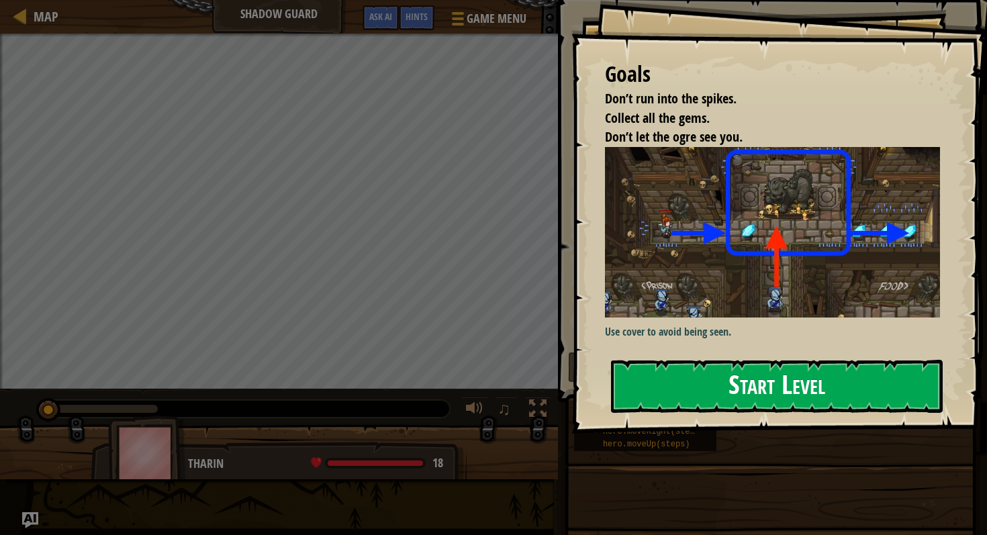
click at [676, 360] on button "Start Level" at bounding box center [777, 386] width 332 height 53
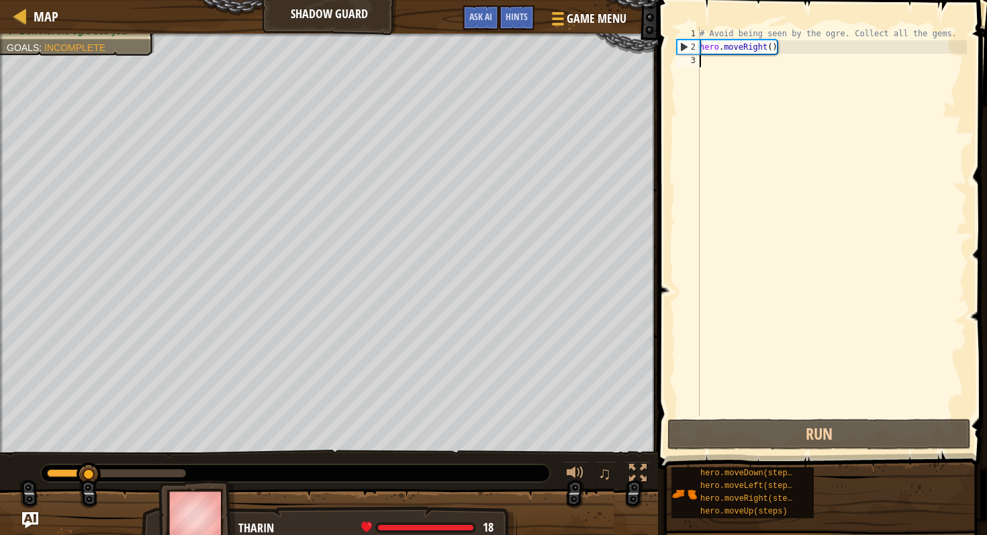
scroll to position [6, 0]
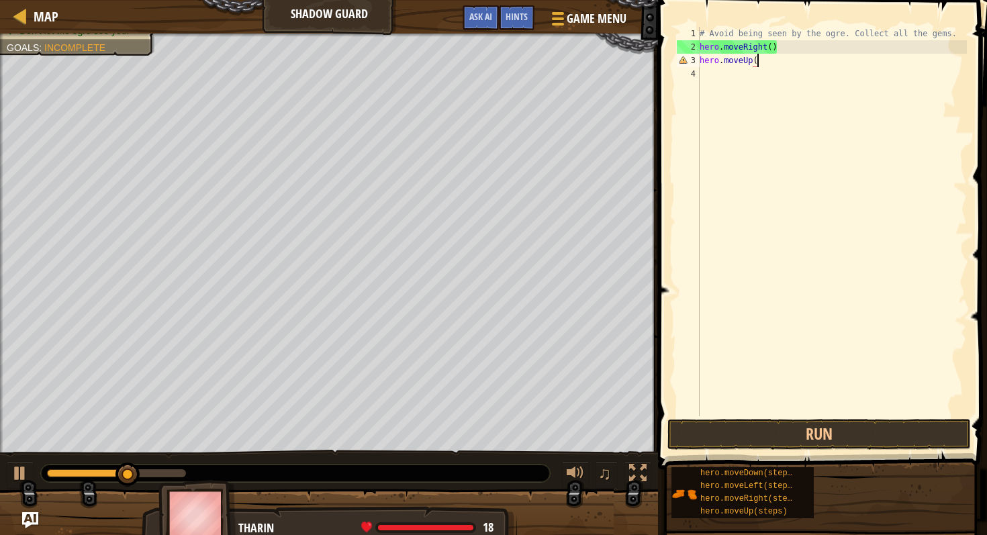
type textarea "hero.moveUp()"
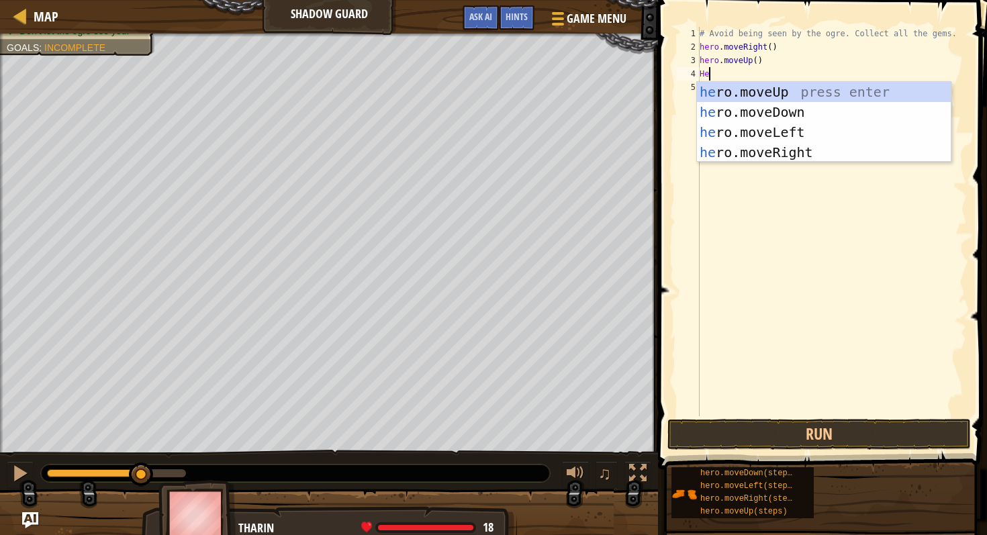
type textarea "H"
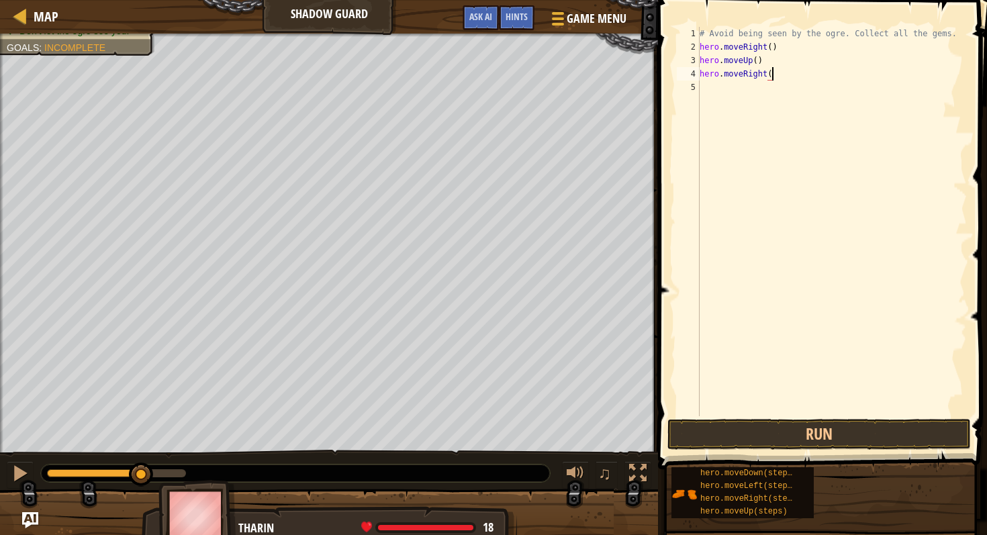
type textarea "hero.moveRight()"
type textarea "Hero.moveDown()"
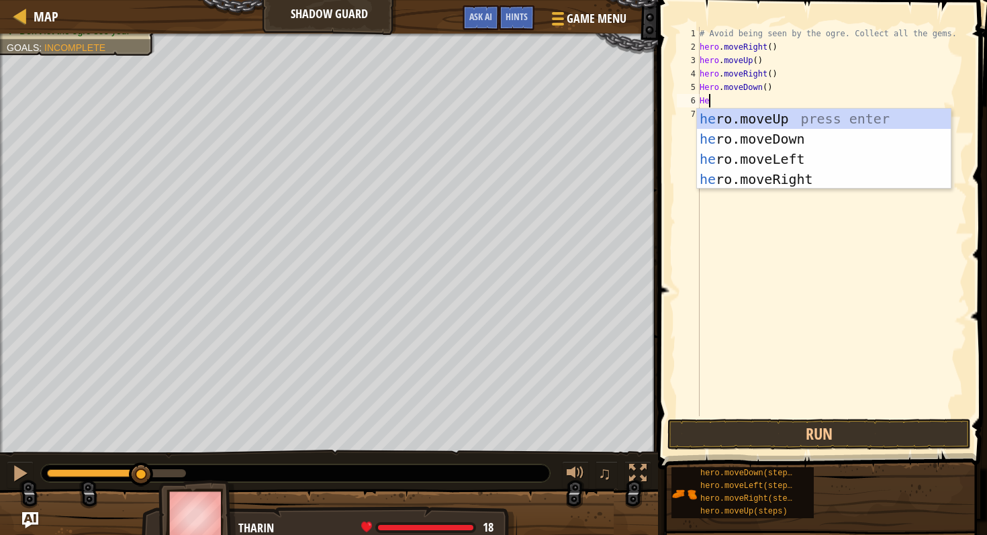
type textarea "H"
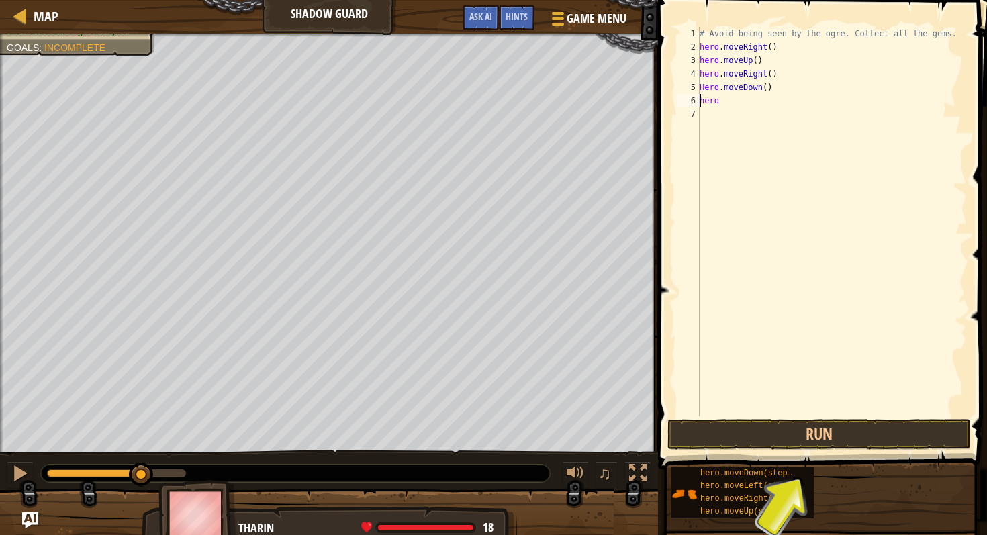
click at [704, 87] on div "# Avoid being seen by the ogre. Collect all the gems. hero . moveRight ( ) hero…" at bounding box center [832, 235] width 270 height 416
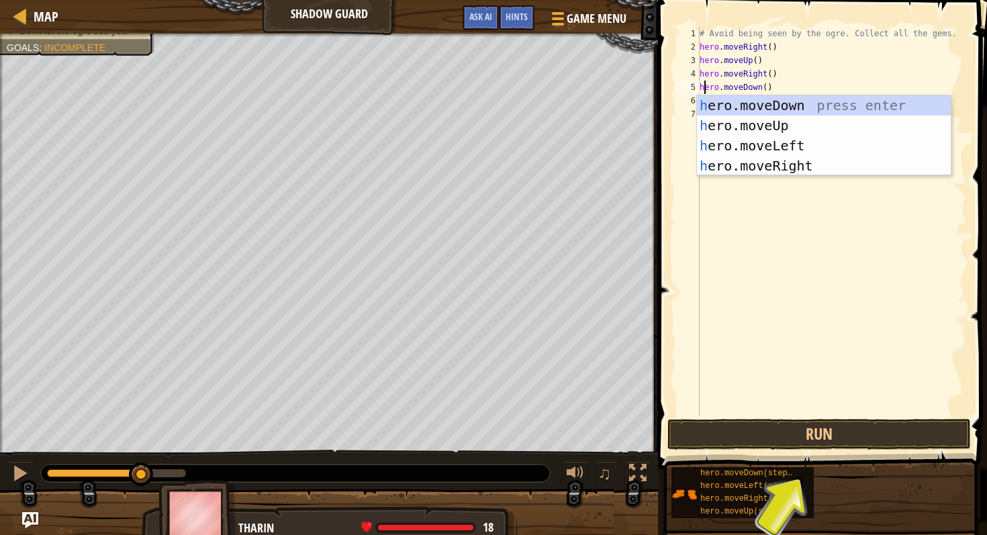
click at [788, 74] on div "# Avoid being seen by the ogre. Collect all the gems. hero . moveRight ( ) hero…" at bounding box center [832, 235] width 270 height 416
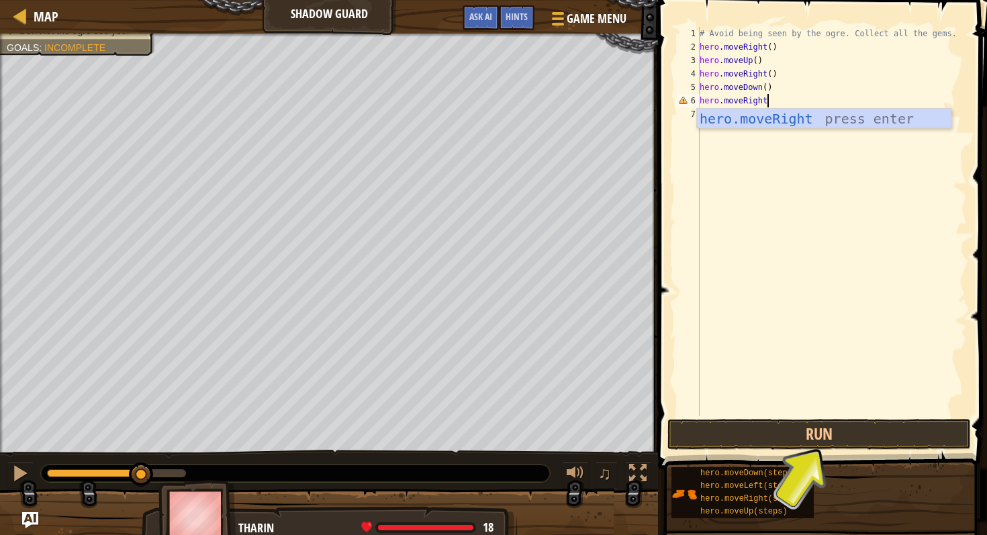
scroll to position [6, 5]
type textarea "hero.moveRight()"
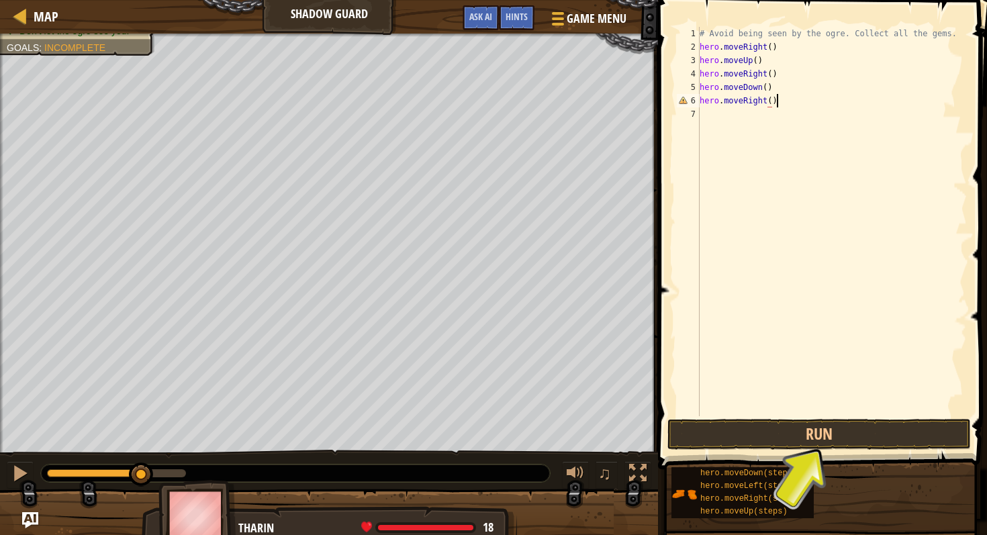
scroll to position [6, 0]
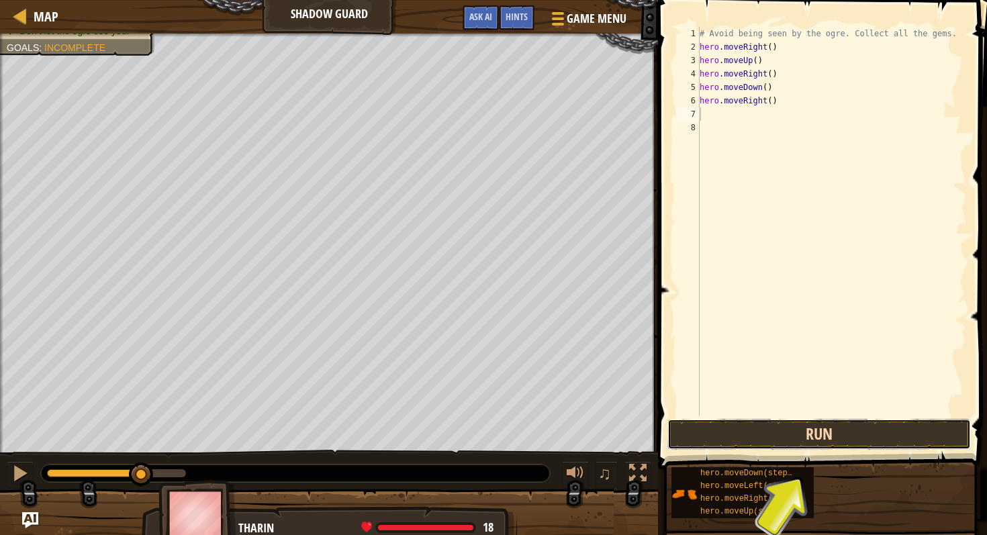
click at [870, 439] on button "Run" at bounding box center [820, 434] width 304 height 31
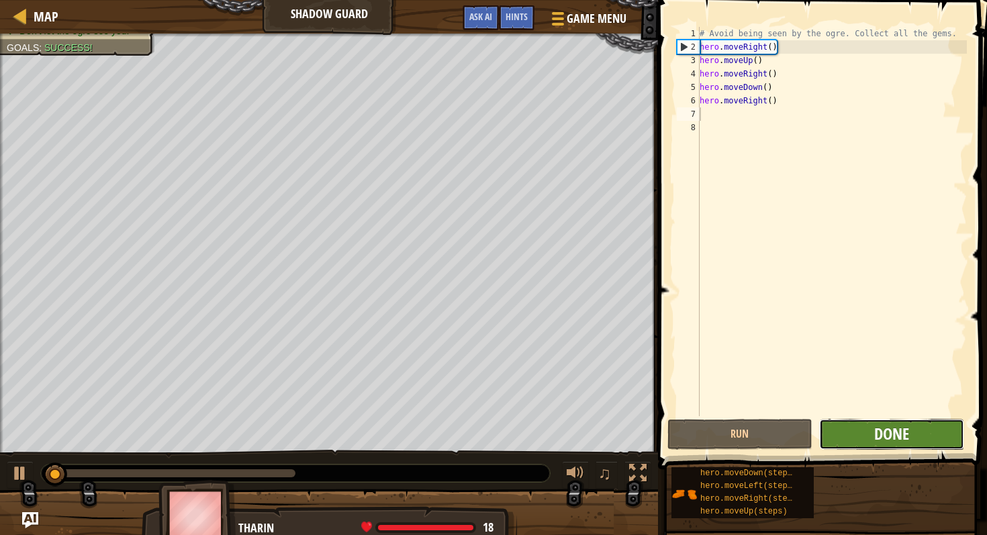
click at [874, 439] on span "Done" at bounding box center [891, 433] width 35 height 21
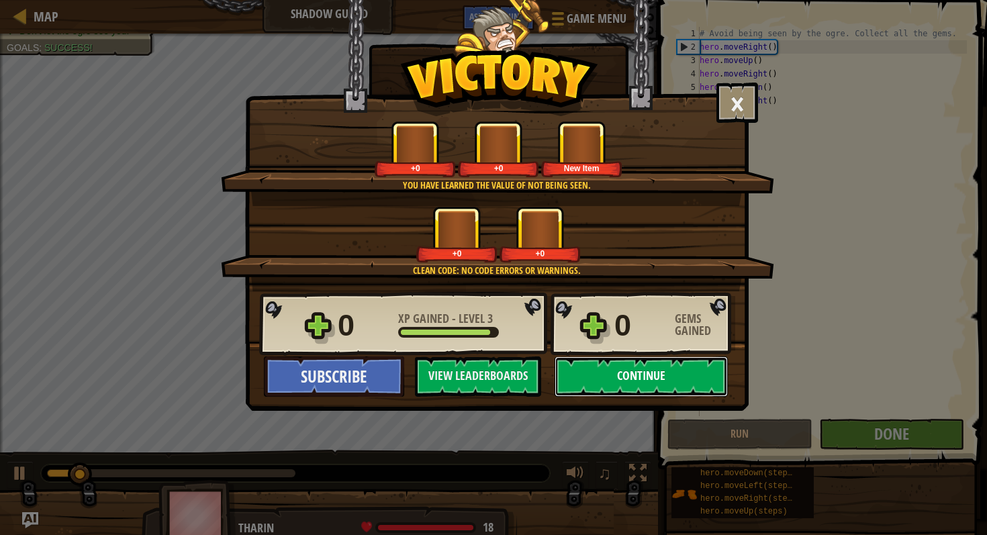
click at [606, 384] on button "Continue" at bounding box center [641, 377] width 173 height 40
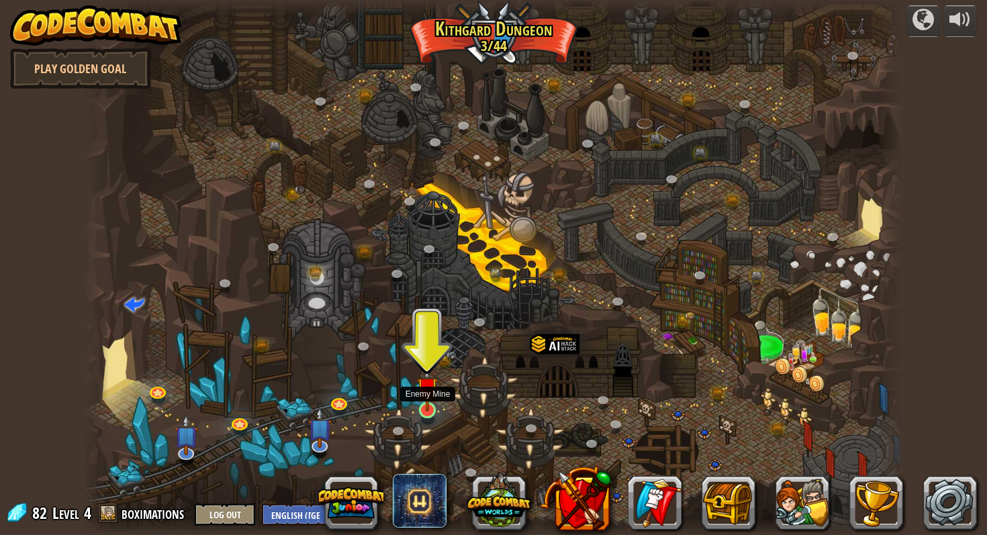
click at [438, 408] on img at bounding box center [427, 388] width 21 height 48
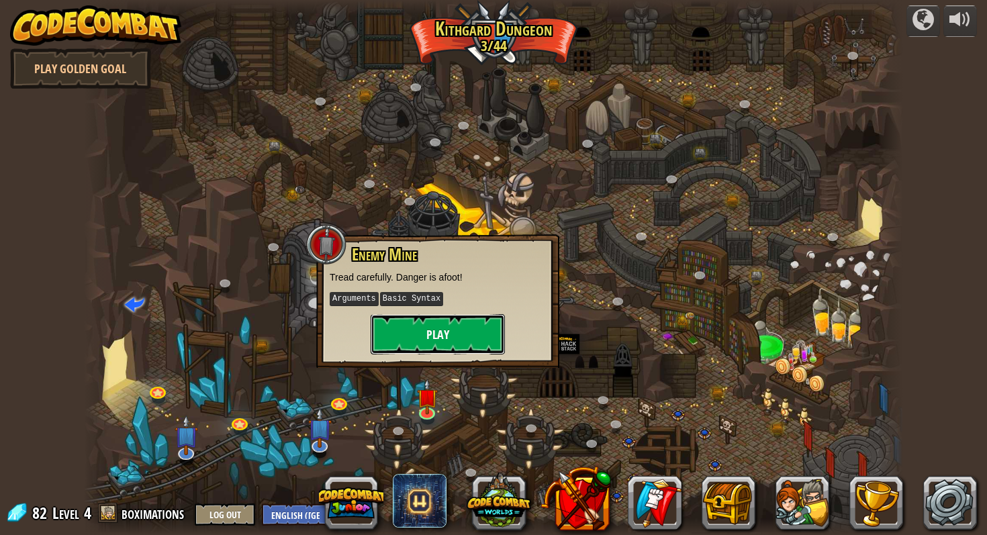
click at [430, 345] on button "Play" at bounding box center [438, 334] width 134 height 40
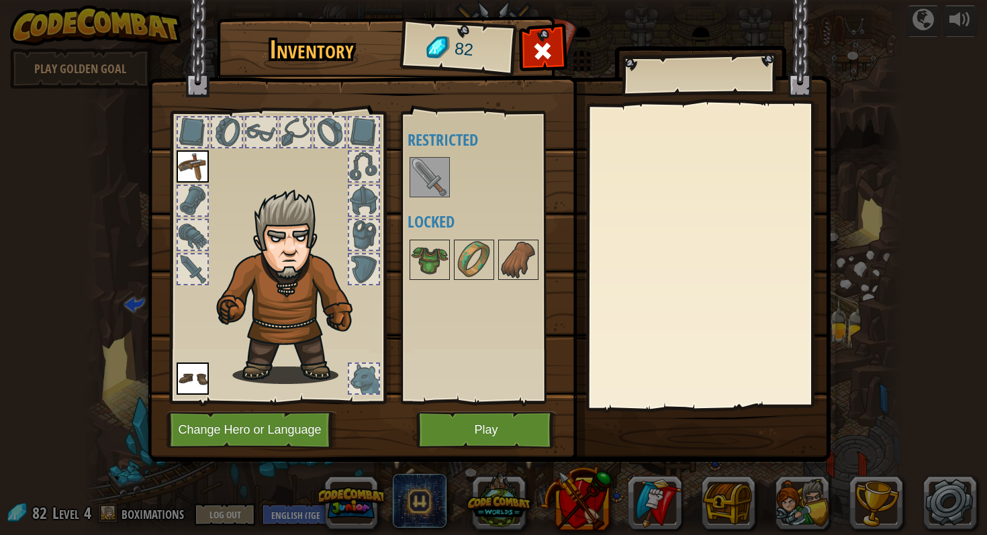
click at [444, 181] on img at bounding box center [430, 177] width 38 height 38
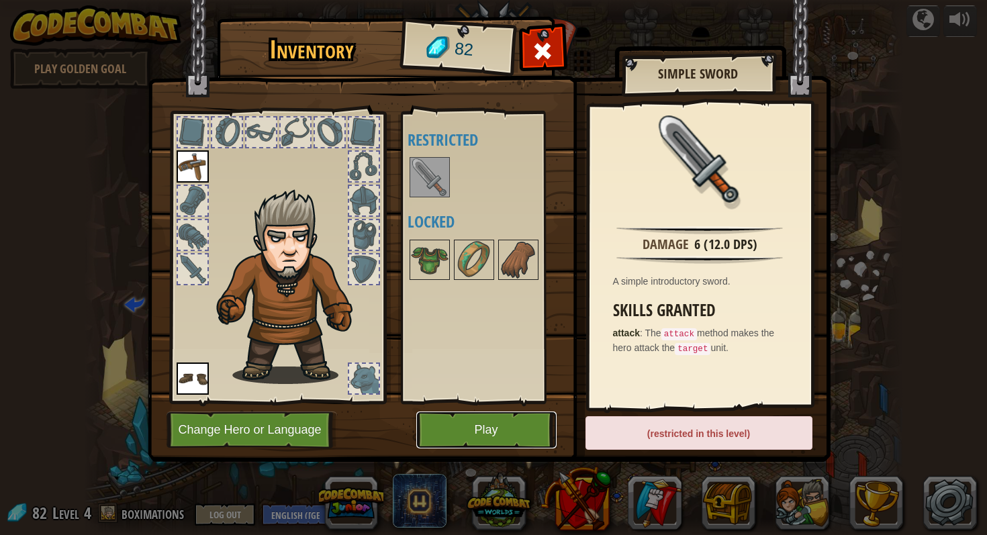
click at [467, 420] on button "Play" at bounding box center [486, 430] width 140 height 37
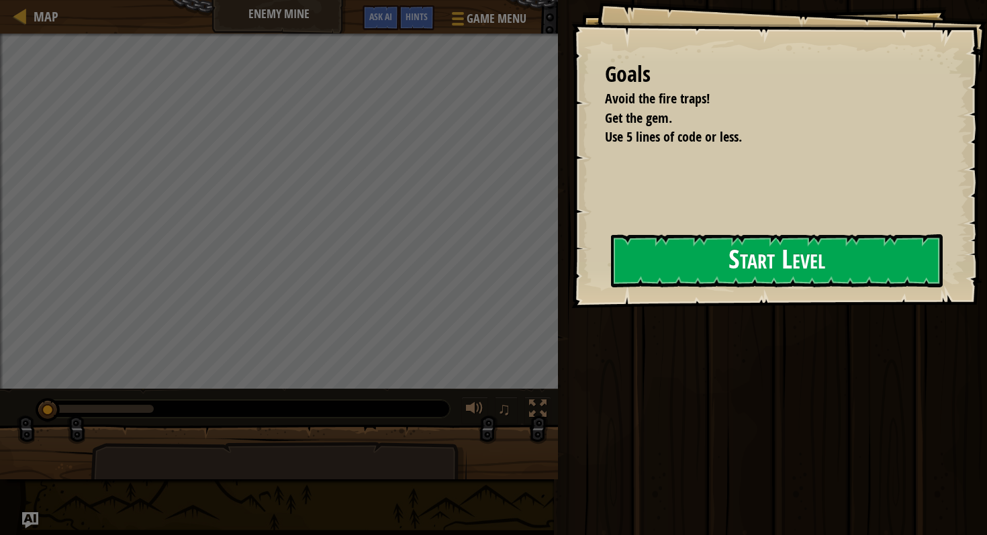
click at [632, 269] on button "Start Level" at bounding box center [777, 260] width 332 height 53
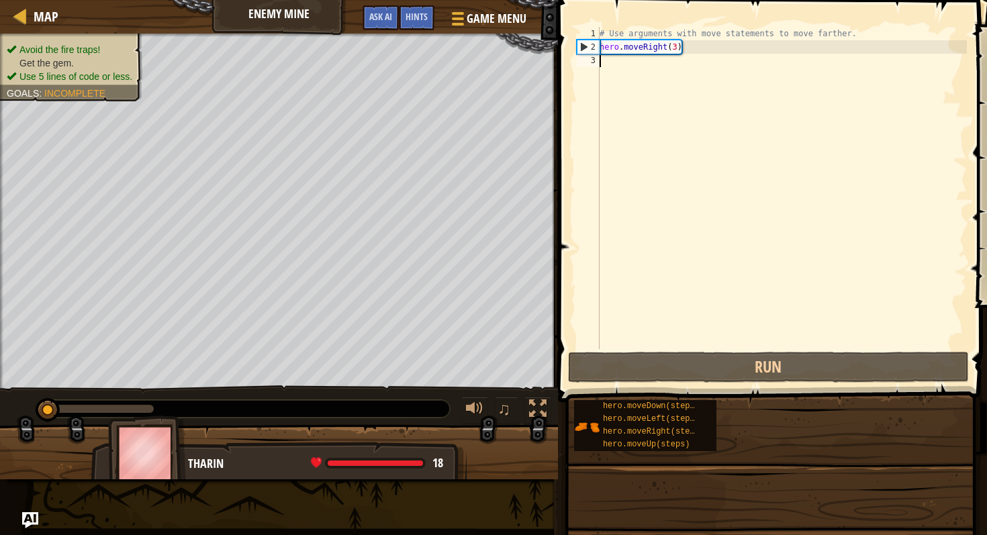
click at [693, 166] on div "# Use arguments with move statements to move farther. hero . moveRight ( 3 )" at bounding box center [782, 201] width 371 height 349
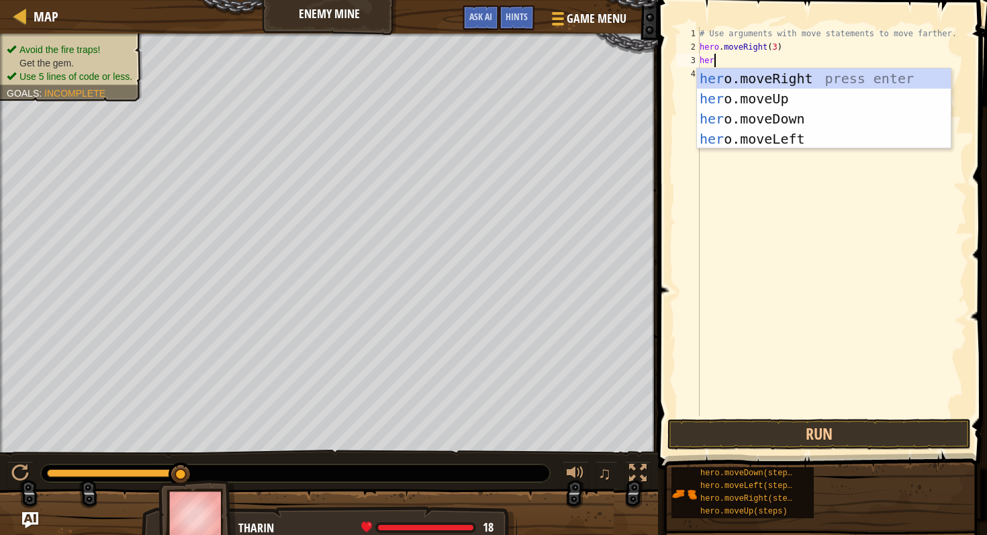
scroll to position [6, 1]
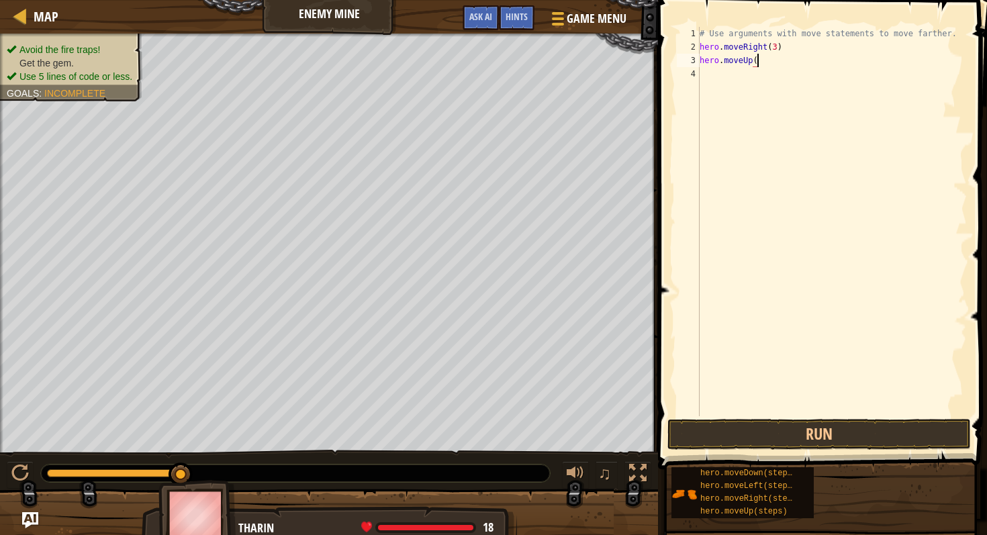
type textarea "hero.moveUp()"
type textarea "hero.moveRight()"
type textarea "H"
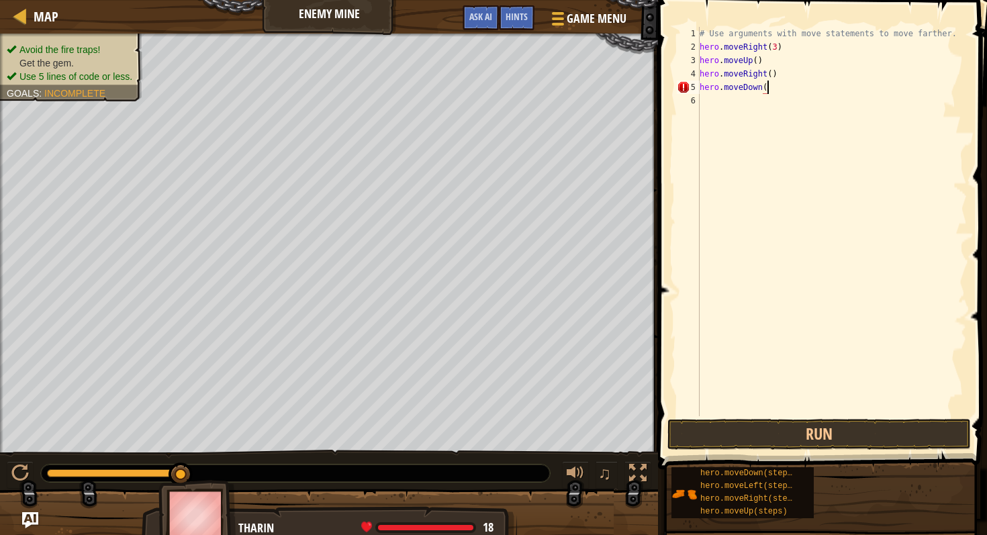
scroll to position [6, 5]
type textarea "hero.moveDown(3)"
type textarea "hero.moveRight(2)"
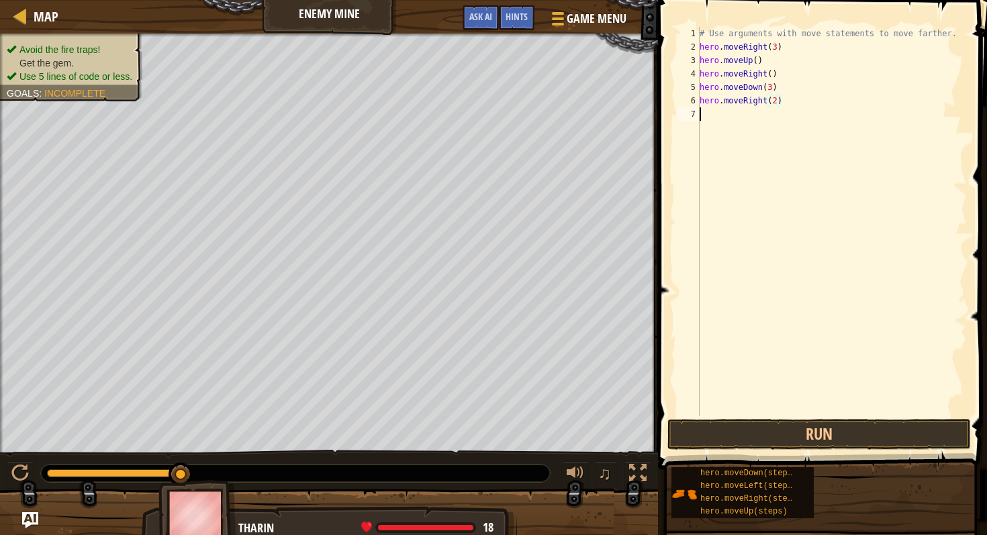
click at [736, 144] on div "# Use arguments with move statements to move farther. hero . moveRight ( 3 ) he…" at bounding box center [832, 235] width 270 height 416
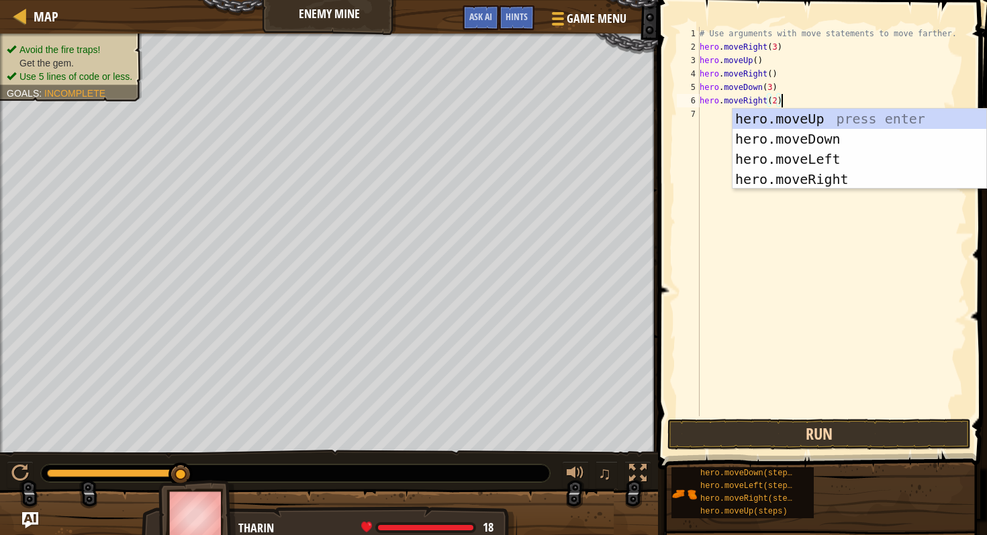
type textarea "hero.moveRight(2)"
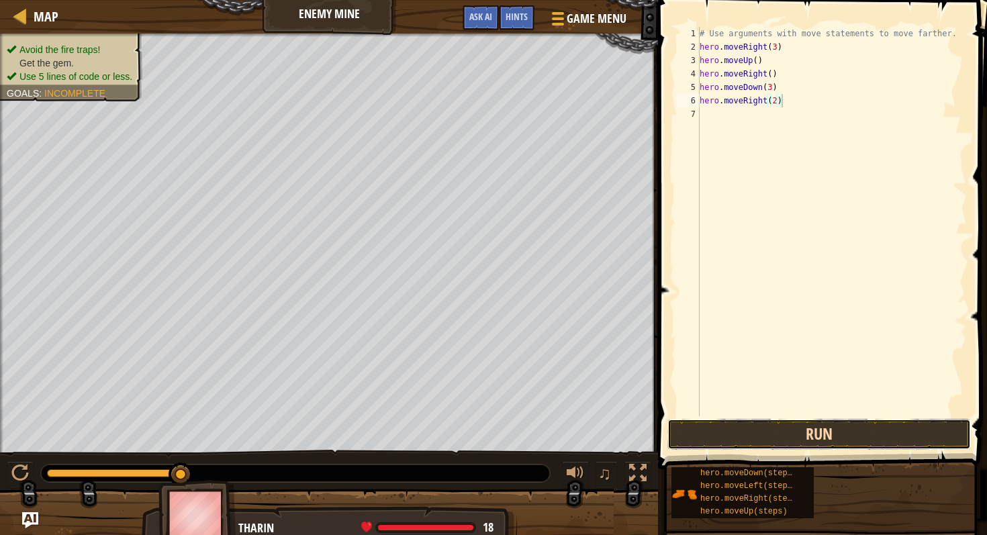
click at [768, 430] on button "Run" at bounding box center [820, 434] width 304 height 31
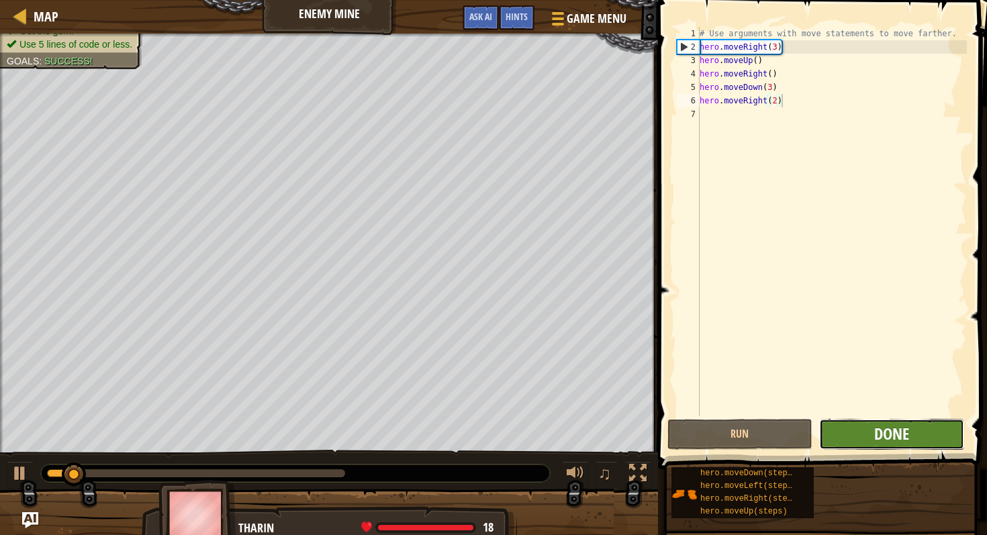
click at [880, 432] on span "Done" at bounding box center [891, 433] width 35 height 21
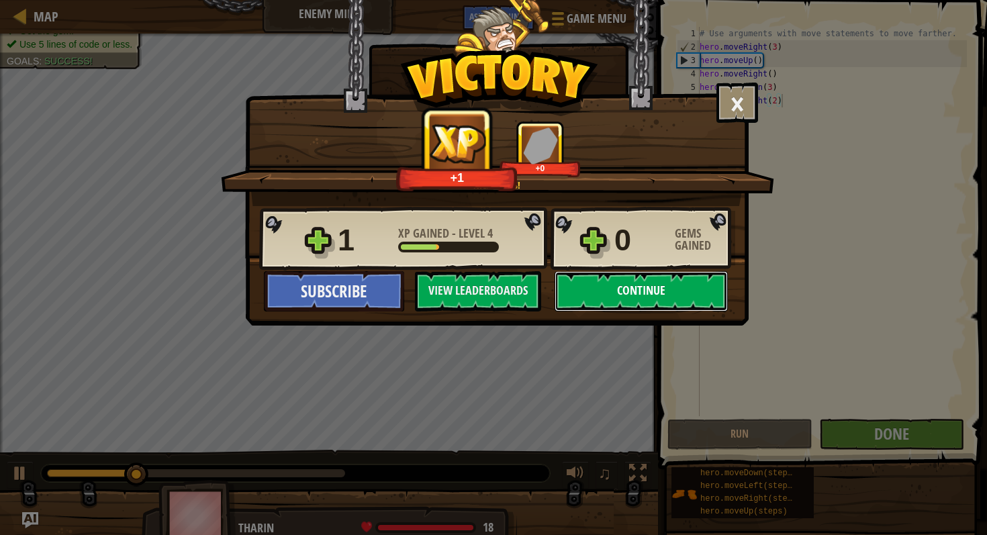
click at [617, 298] on button "Continue" at bounding box center [641, 291] width 173 height 40
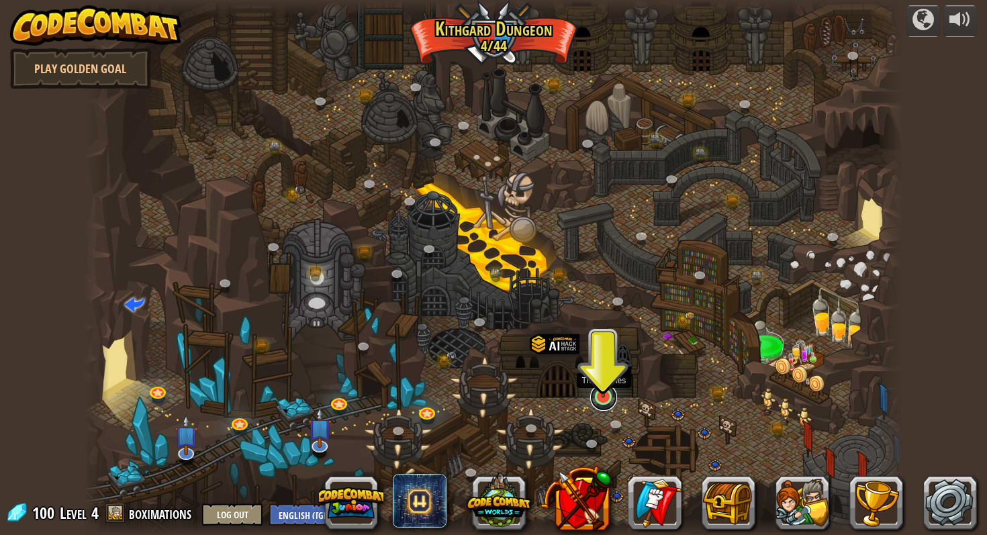
click at [604, 400] on link at bounding box center [603, 397] width 27 height 27
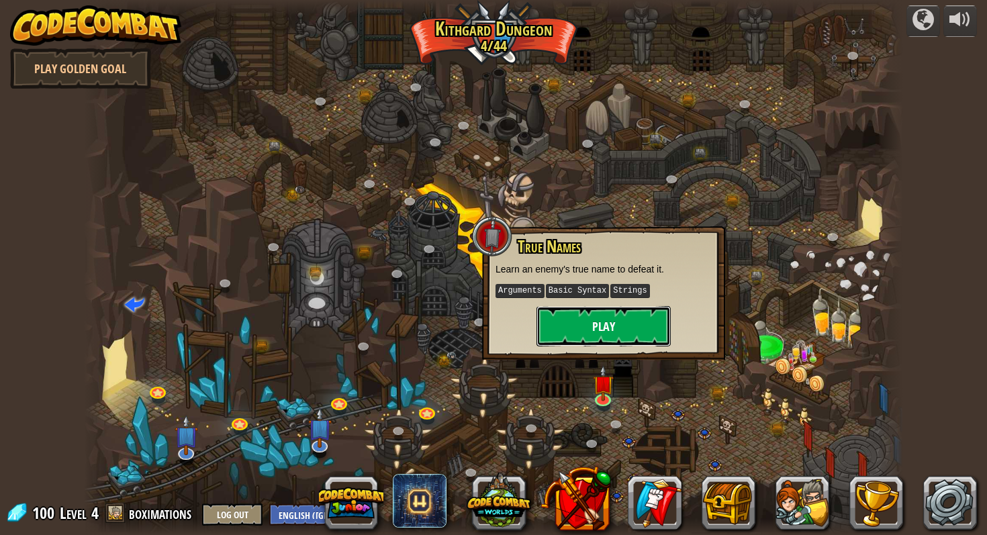
click at [586, 337] on button "Play" at bounding box center [604, 326] width 134 height 40
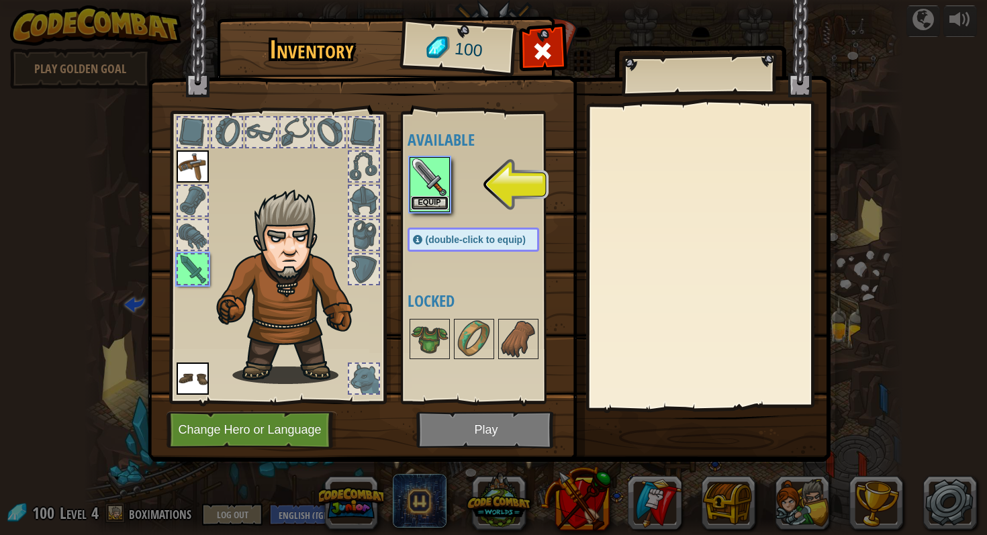
click at [438, 206] on button "Equip" at bounding box center [430, 203] width 38 height 14
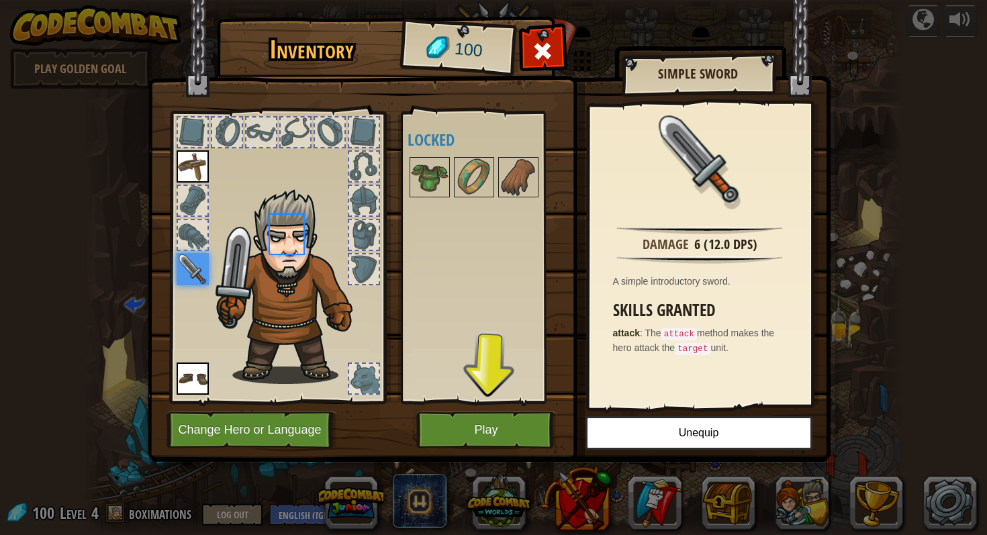
click at [438, 206] on div "Available Equip Equip Equip (double-click to equip) Locked" at bounding box center [487, 258] width 158 height 280
click at [503, 424] on button "Play" at bounding box center [486, 430] width 140 height 37
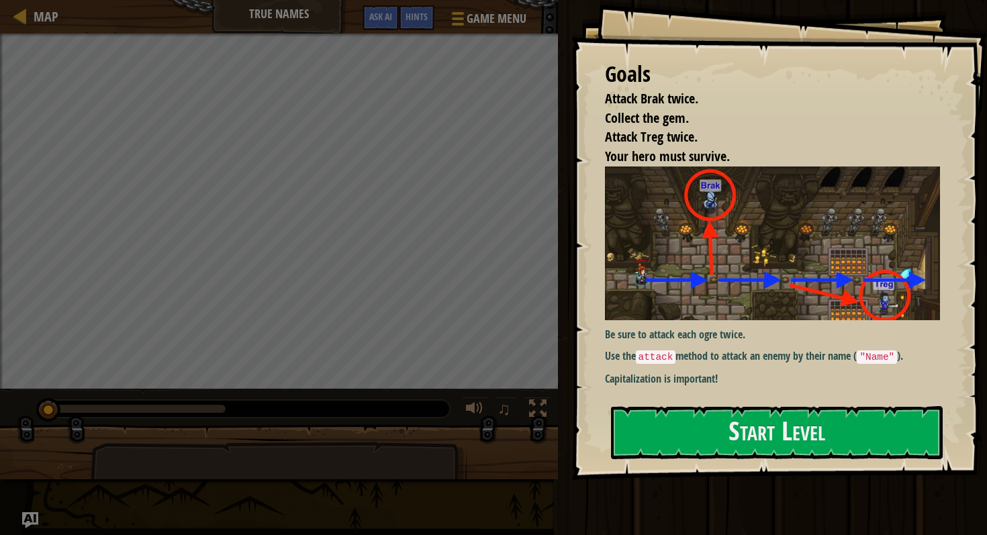
click at [726, 402] on div "Goals Attack Brak twice. Collect the gem. Attack Treg twice. Your hero must sur…" at bounding box center [779, 240] width 416 height 480
click at [726, 427] on button "Start Level" at bounding box center [777, 432] width 332 height 53
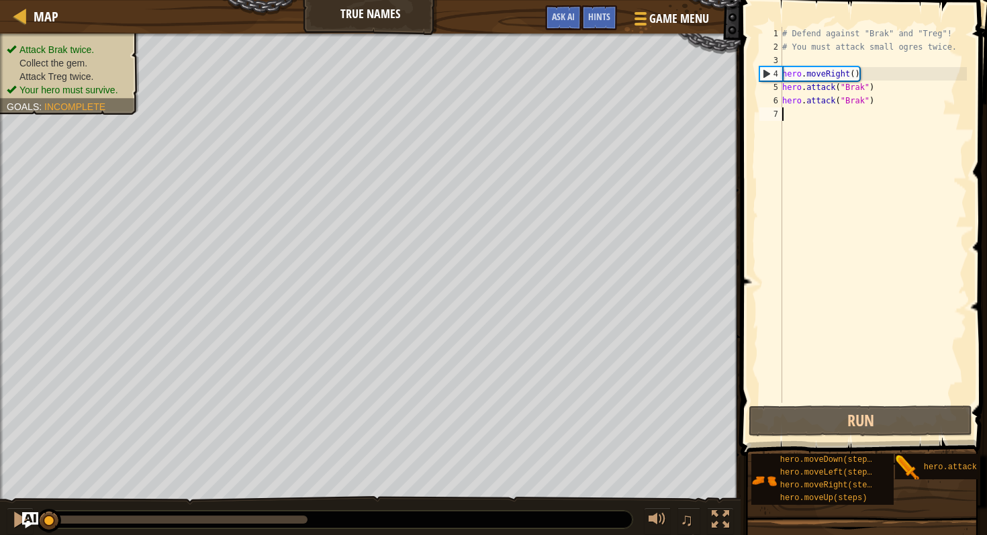
click at [872, 71] on div "# Defend against "Brak" and "Treg"! # You must attack small ogres twice. hero .…" at bounding box center [873, 228] width 187 height 403
type textarea "hero.moveRight()"
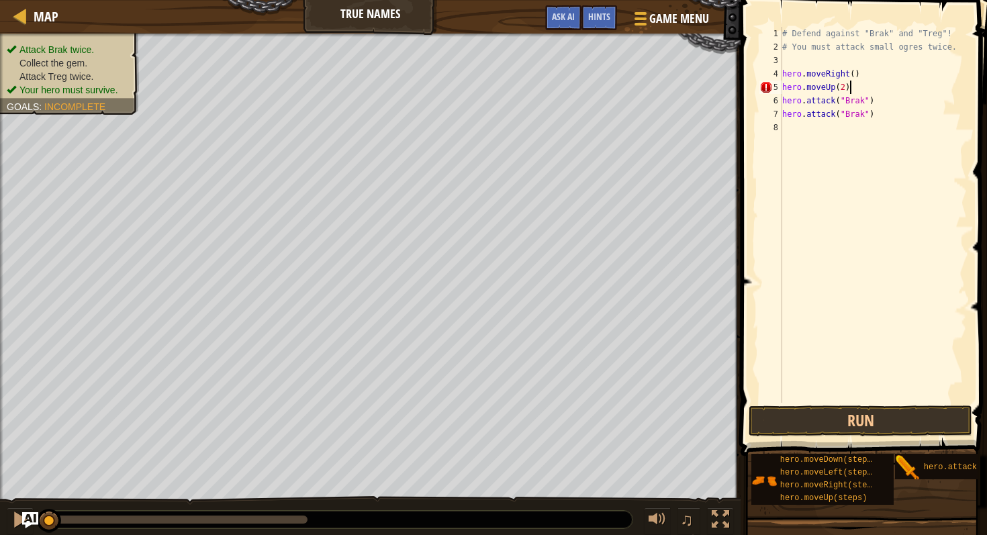
scroll to position [6, 5]
type textarea "hero.moveUp()"
click at [915, 131] on div "# Defend against "Brak" and "Treg"! # You must attack small ogres twice. hero .…" at bounding box center [873, 228] width 187 height 403
type textarea "hero.moveDown()"
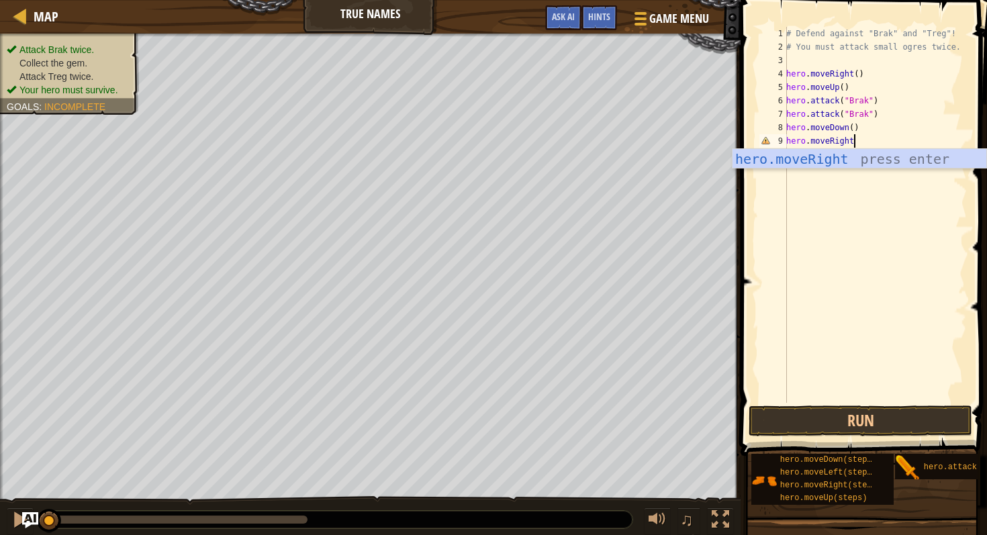
scroll to position [6, 5]
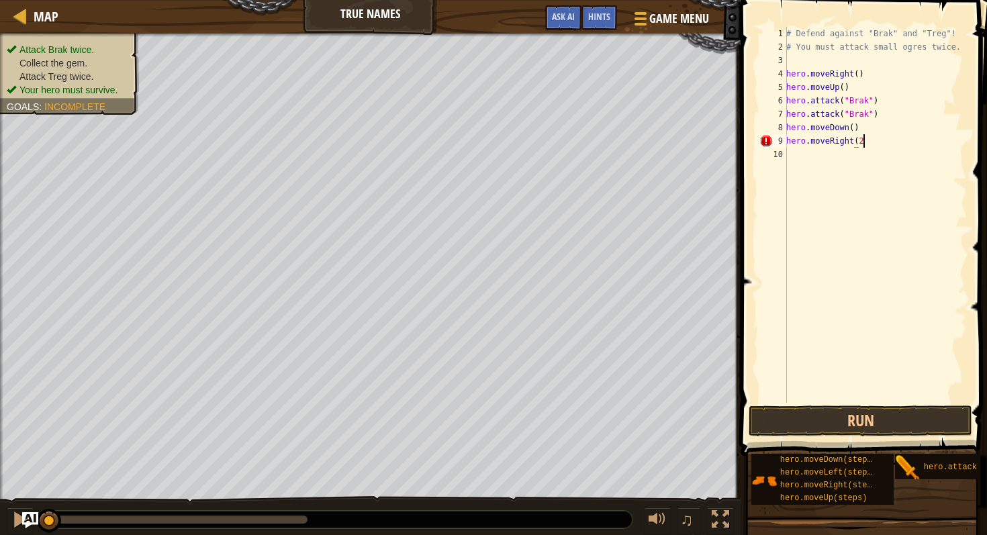
type textarea "hero.moveRight(2)"
type textarea "hero.attack("Treg")"
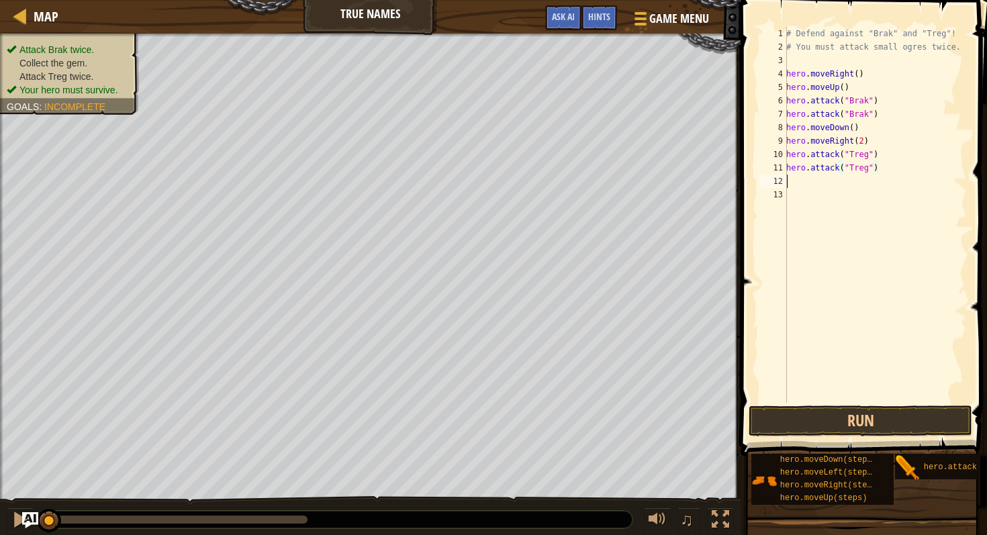
scroll to position [6, 0]
click at [905, 431] on button "Run" at bounding box center [861, 421] width 224 height 31
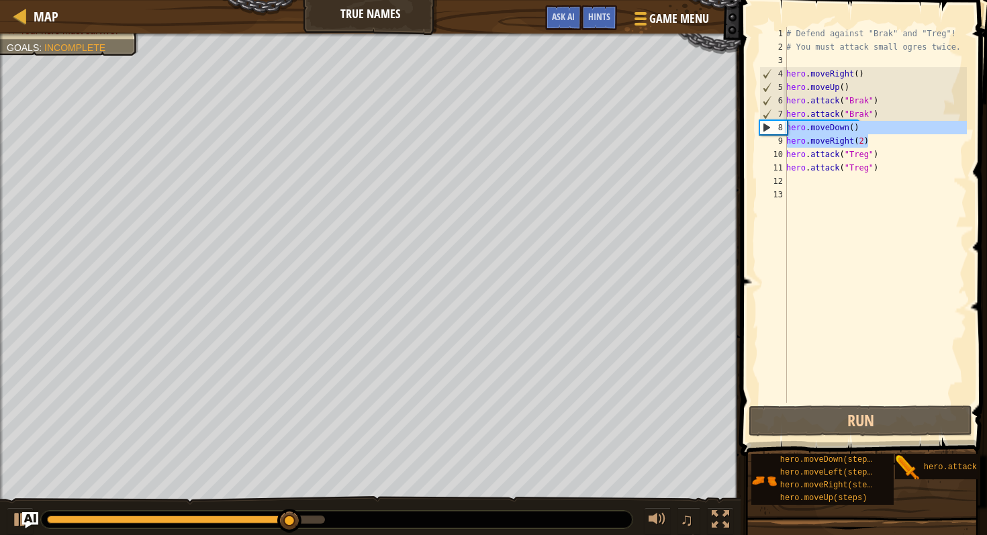
drag, startPoint x: 871, startPoint y: 141, endPoint x: 759, endPoint y: 122, distance: 113.8
click at [757, 122] on div "1 2 3 4 5 6 7 8 9 10 11 12 13 # Defend against "Brak" and "Treg"! # You must at…" at bounding box center [862, 215] width 210 height 376
type textarea "hero.moveDown() hero.moveRight(2)"
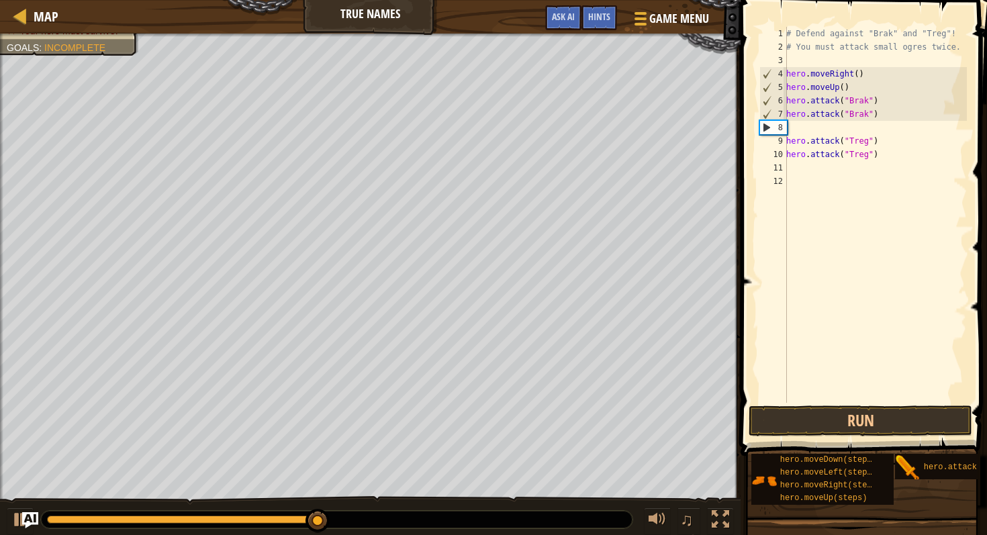
type textarea "\"
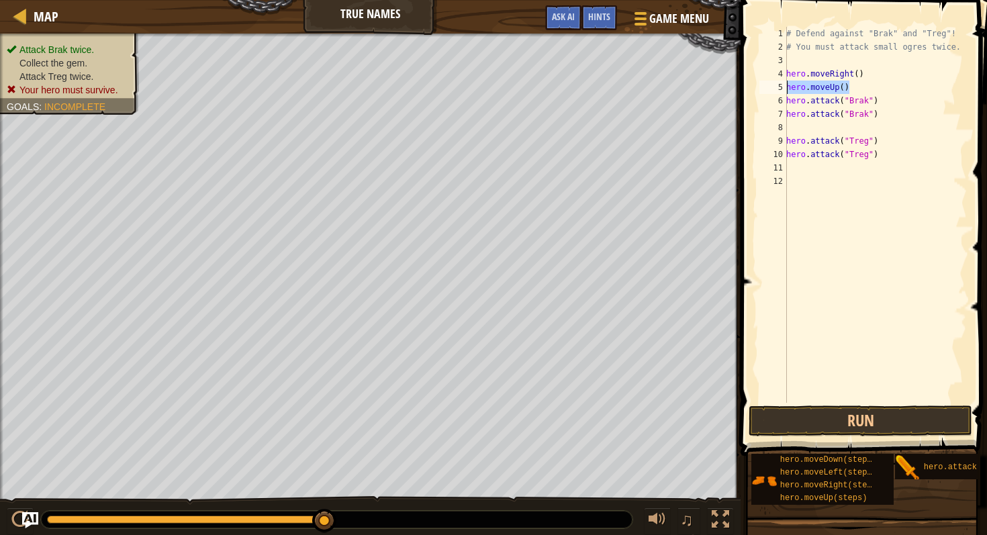
drag, startPoint x: 854, startPoint y: 91, endPoint x: 759, endPoint y: 91, distance: 95.4
click at [759, 91] on div "1 2 3 4 5 6 7 8 9 10 11 12 # Defend against "Brak" and "Treg"! # You must attac…" at bounding box center [862, 215] width 210 height 376
type textarea "\"
click at [908, 430] on button "Run" at bounding box center [861, 421] width 224 height 31
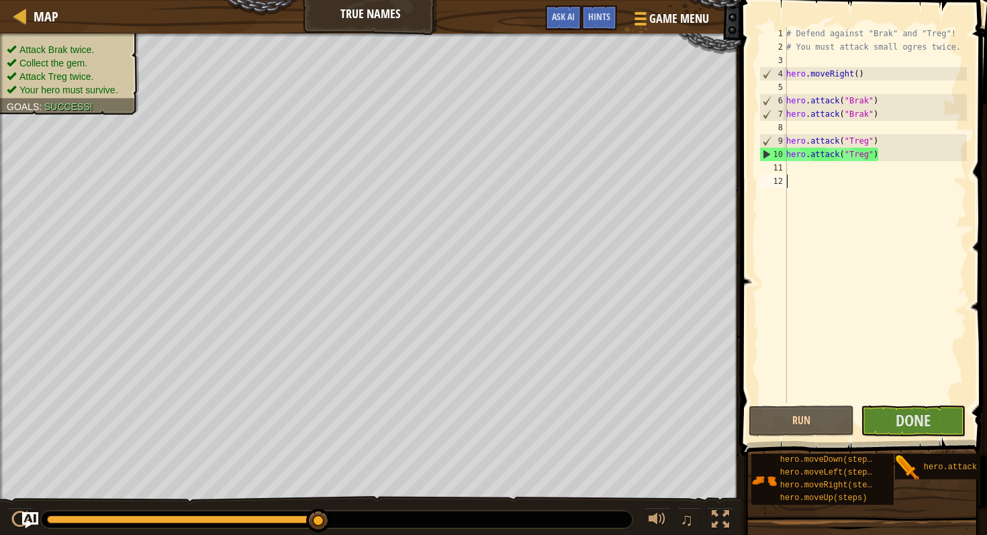
click at [900, 401] on div "# Defend against "Brak" and "Treg"! # You must attack small ogres twice. hero .…" at bounding box center [875, 228] width 183 height 403
click at [887, 428] on button "Done" at bounding box center [913, 421] width 105 height 31
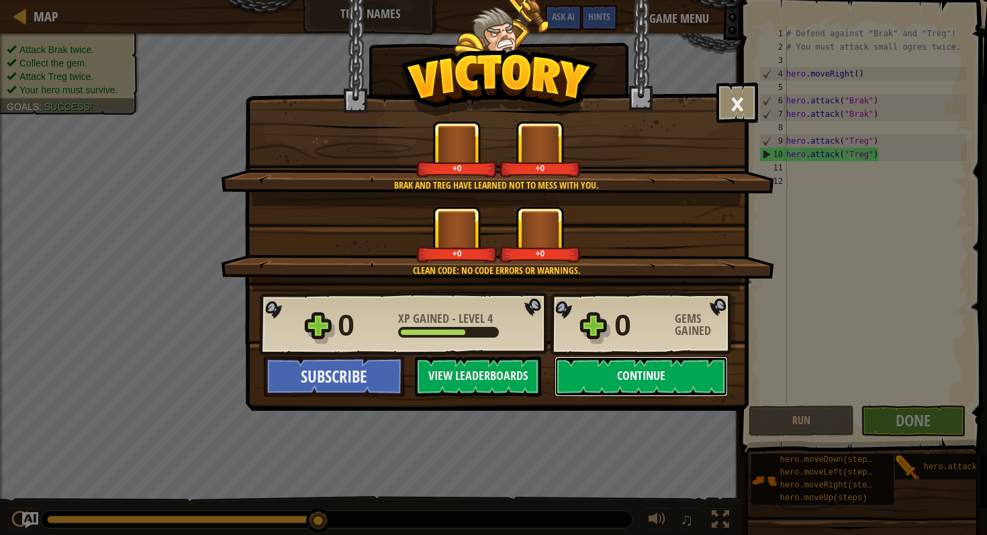
click at [683, 368] on button "Continue" at bounding box center [641, 377] width 173 height 40
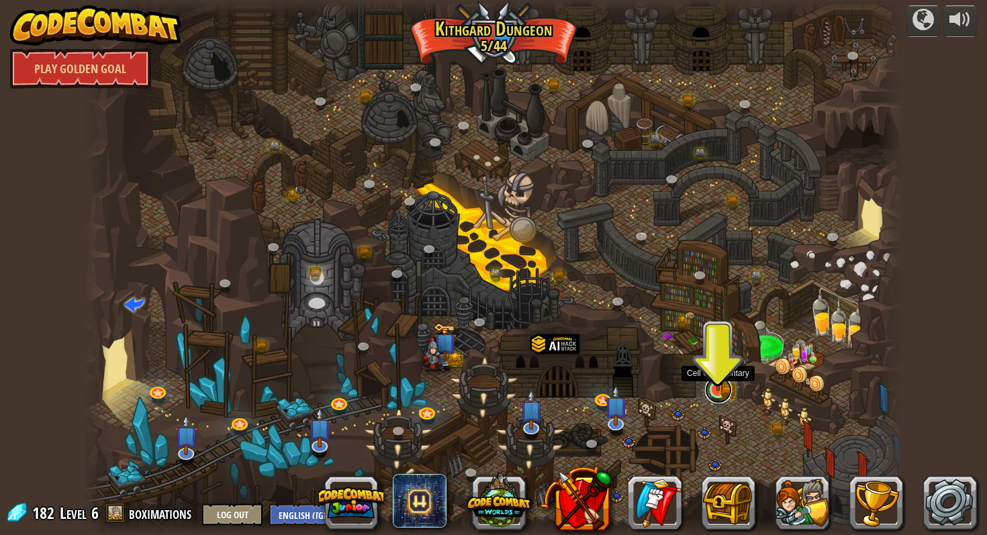
click at [709, 391] on link at bounding box center [718, 390] width 27 height 27
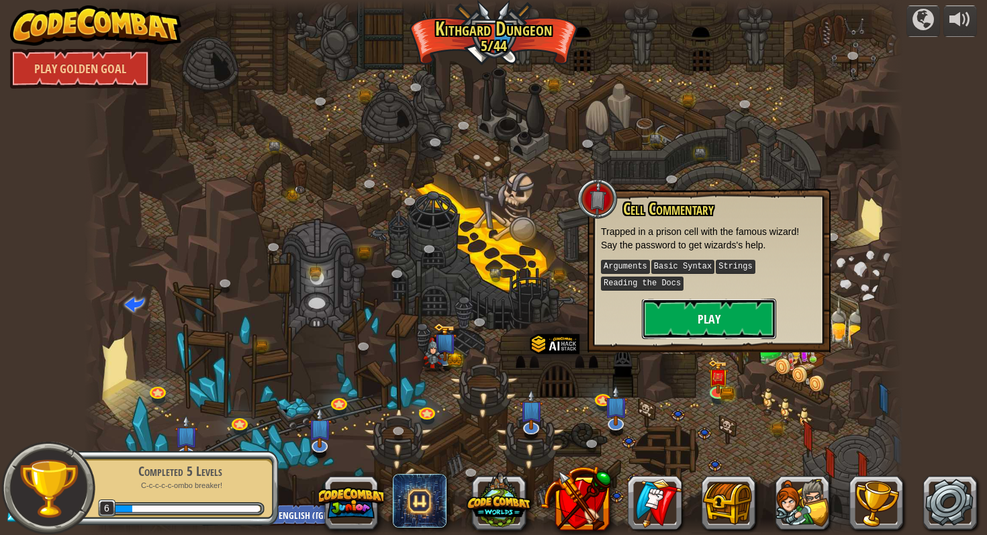
click at [695, 321] on button "Play" at bounding box center [709, 319] width 134 height 40
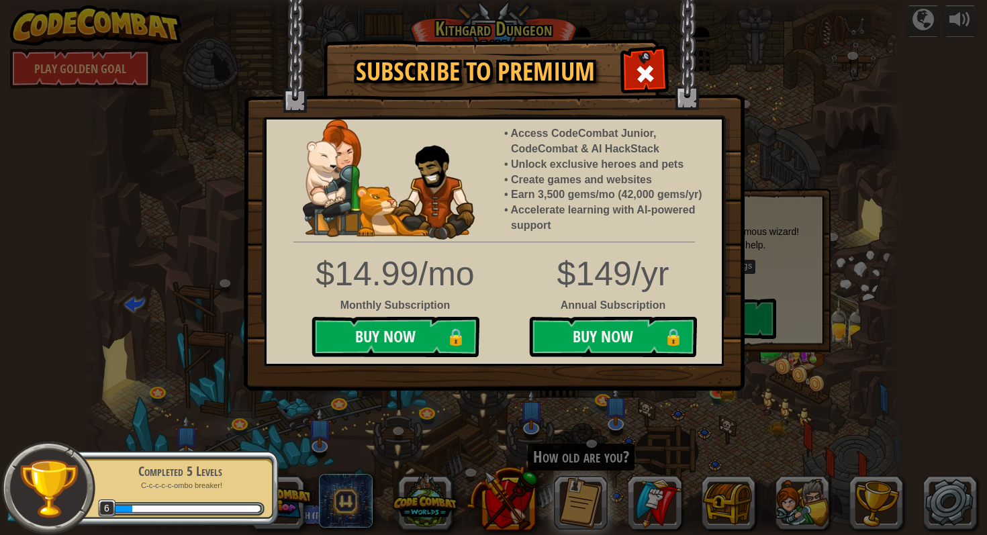
click at [610, 60] on h1 "Subscribe to Premium" at bounding box center [475, 72] width 275 height 28
click at [633, 66] on div at bounding box center [645, 72] width 42 height 42
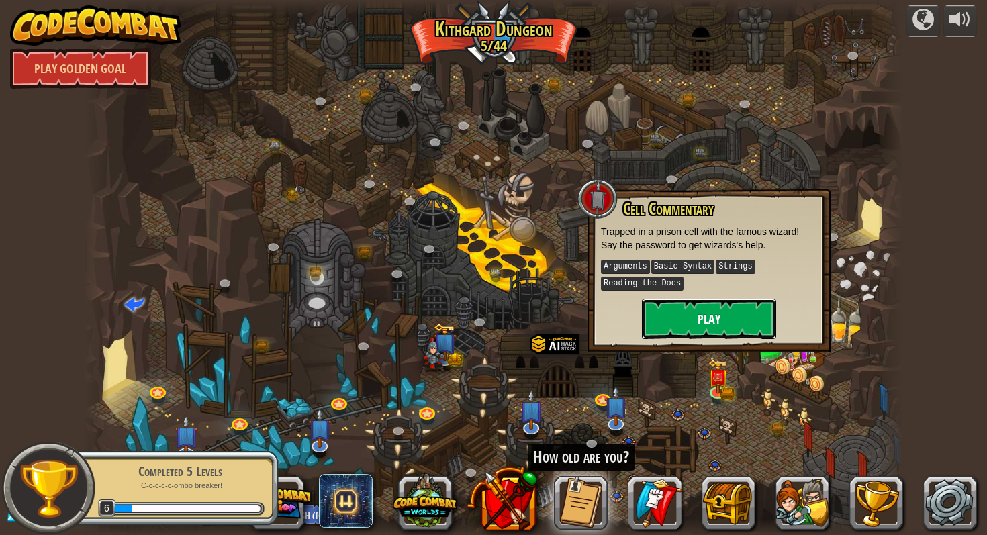
click at [716, 305] on button "Play" at bounding box center [709, 319] width 134 height 40
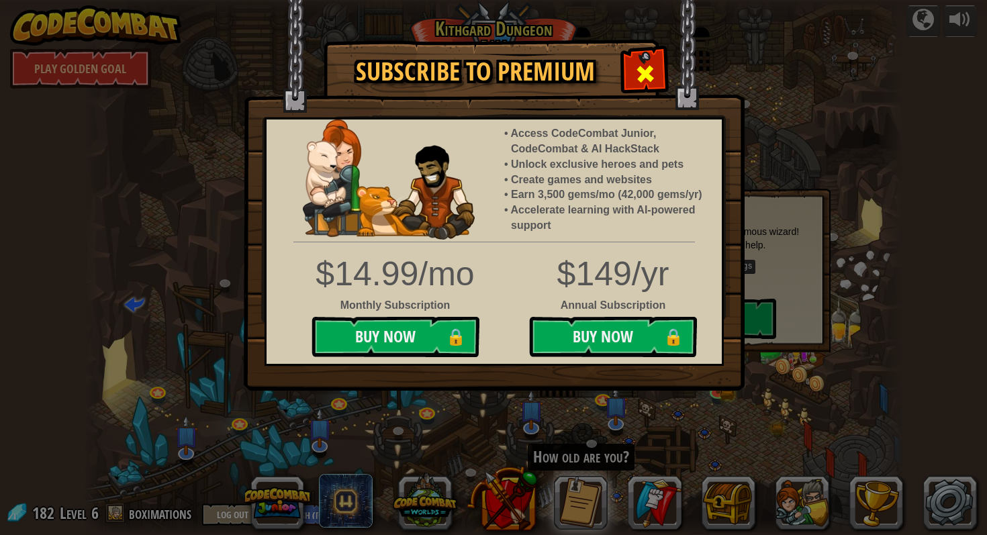
click at [630, 69] on div at bounding box center [645, 72] width 42 height 42
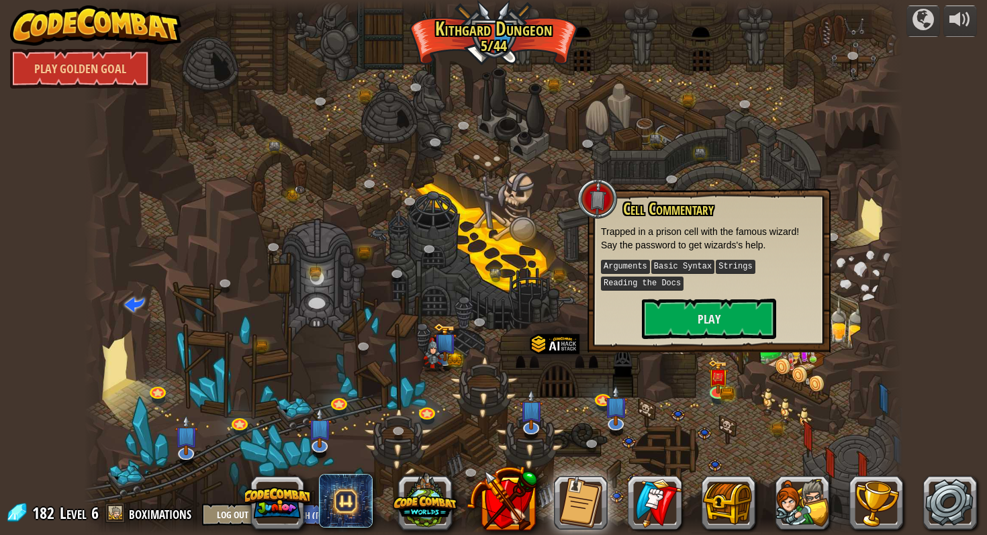
click at [542, 306] on div at bounding box center [493, 267] width 819 height 535
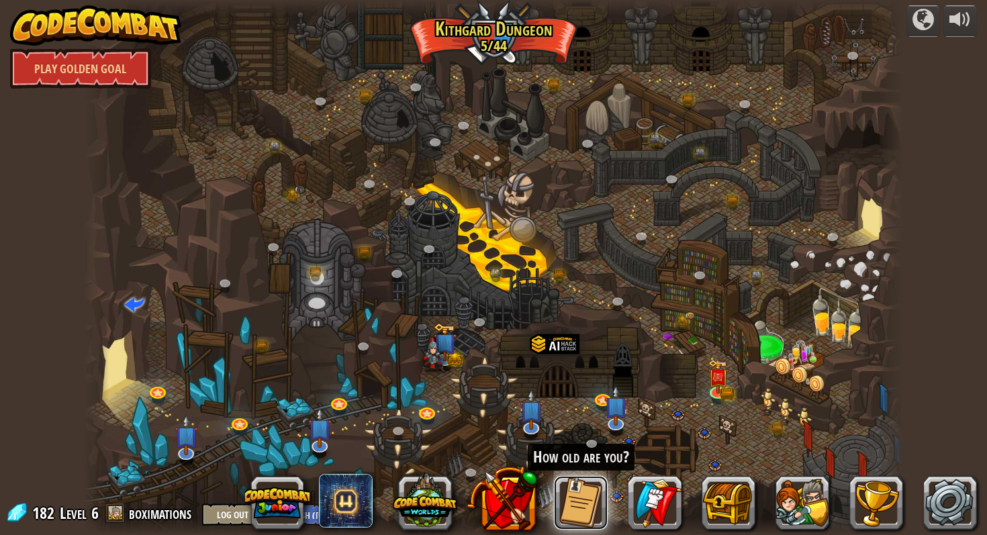
click at [573, 492] on button at bounding box center [581, 503] width 54 height 54
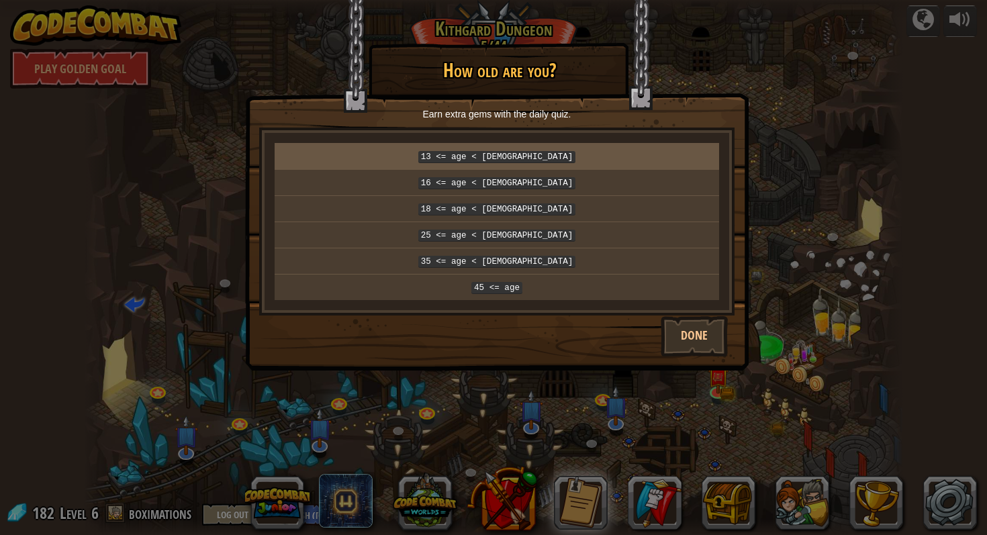
click at [525, 163] on td "13 <= age < 16" at bounding box center [497, 157] width 445 height 26
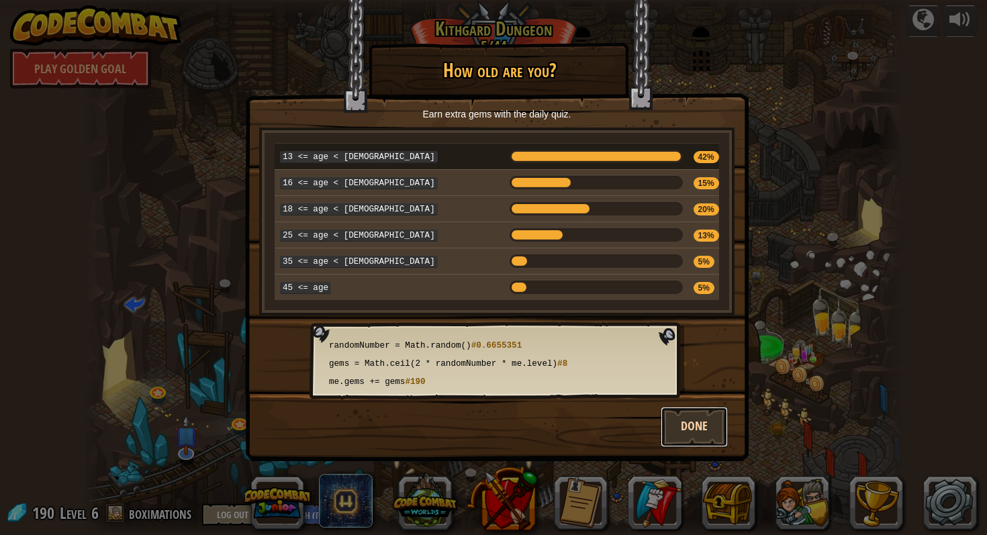
click at [679, 418] on button "Done" at bounding box center [694, 427] width 67 height 40
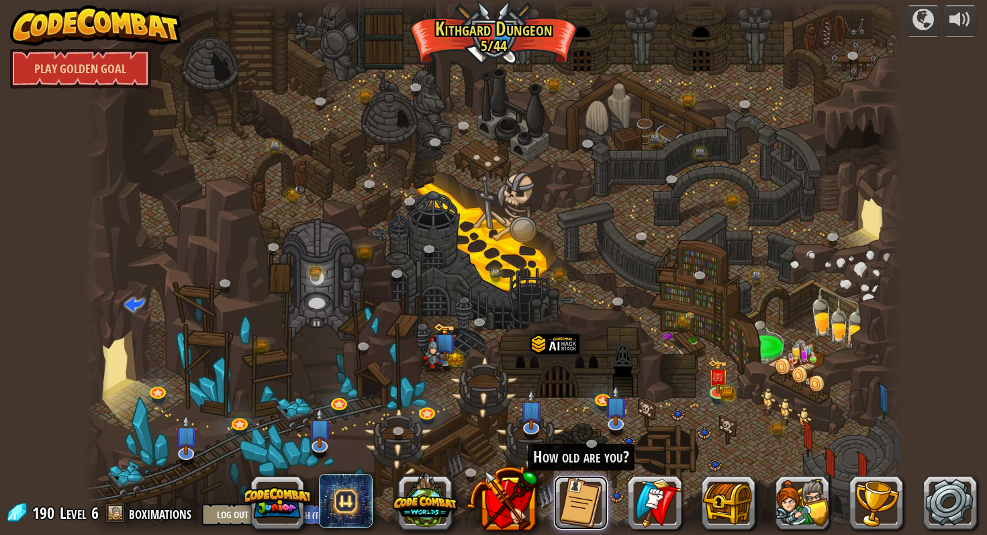
click at [570, 494] on button at bounding box center [581, 503] width 54 height 54
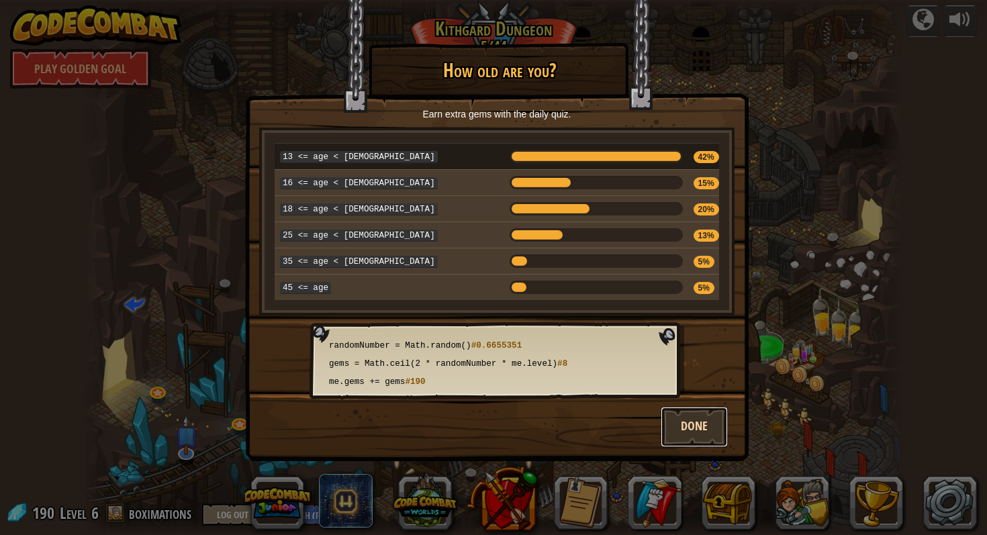
click at [693, 425] on button "Done" at bounding box center [694, 427] width 67 height 40
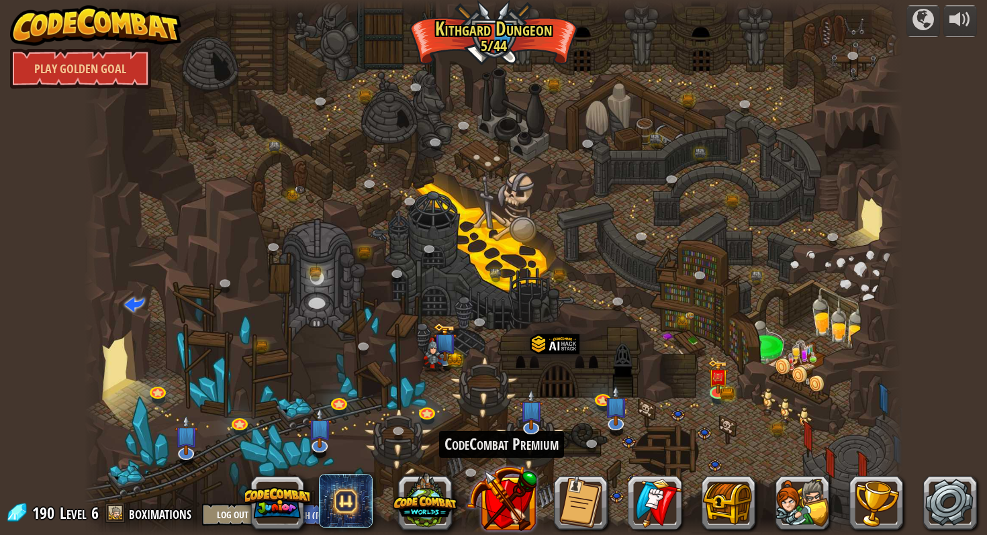
click at [525, 492] on button at bounding box center [502, 498] width 71 height 71
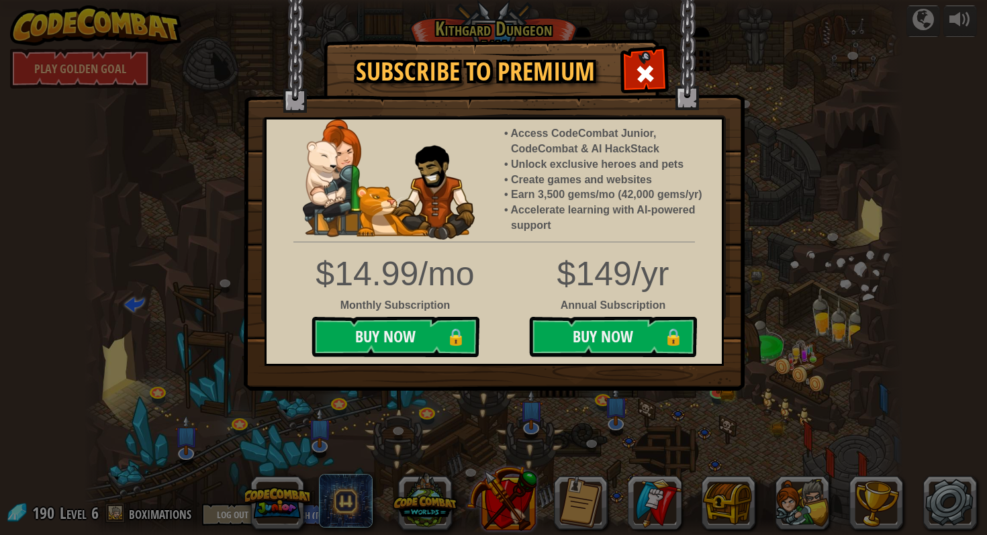
click at [525, 492] on div "Subscribe to Premium Access CodeCombat Junior, CodeCombat & AI HackStack Unlock…" at bounding box center [493, 267] width 987 height 535
click at [439, 492] on div "Subscribe to Premium Access CodeCombat Junior, CodeCombat & AI HackStack Unlock…" at bounding box center [493, 267] width 987 height 535
click at [640, 70] on span at bounding box center [645, 73] width 21 height 21
